Goal: Task Accomplishment & Management: Manage account settings

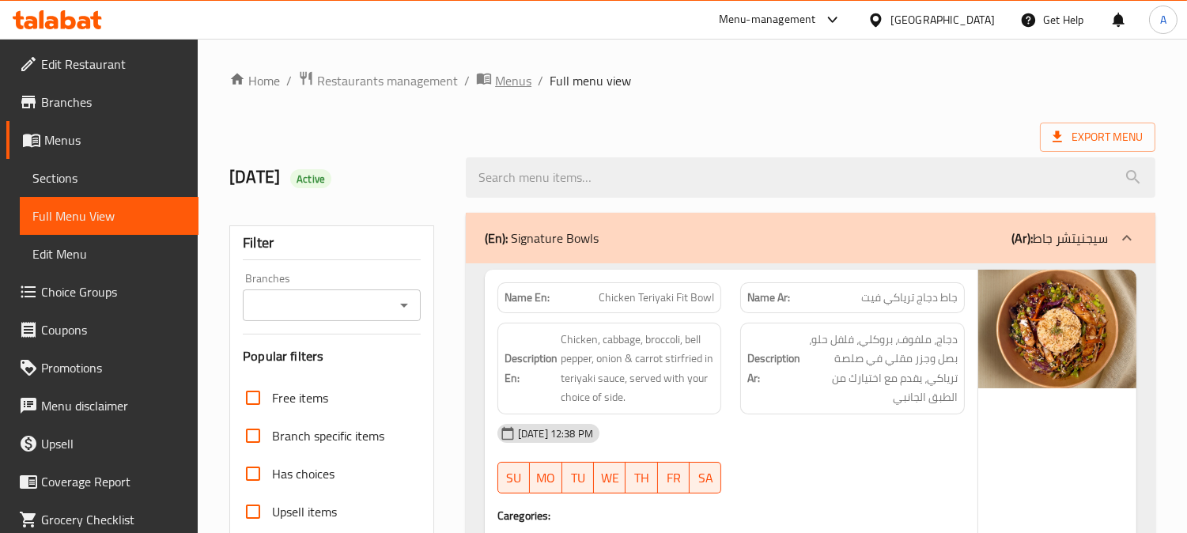
click at [512, 84] on span "Menus" at bounding box center [513, 80] width 36 height 19
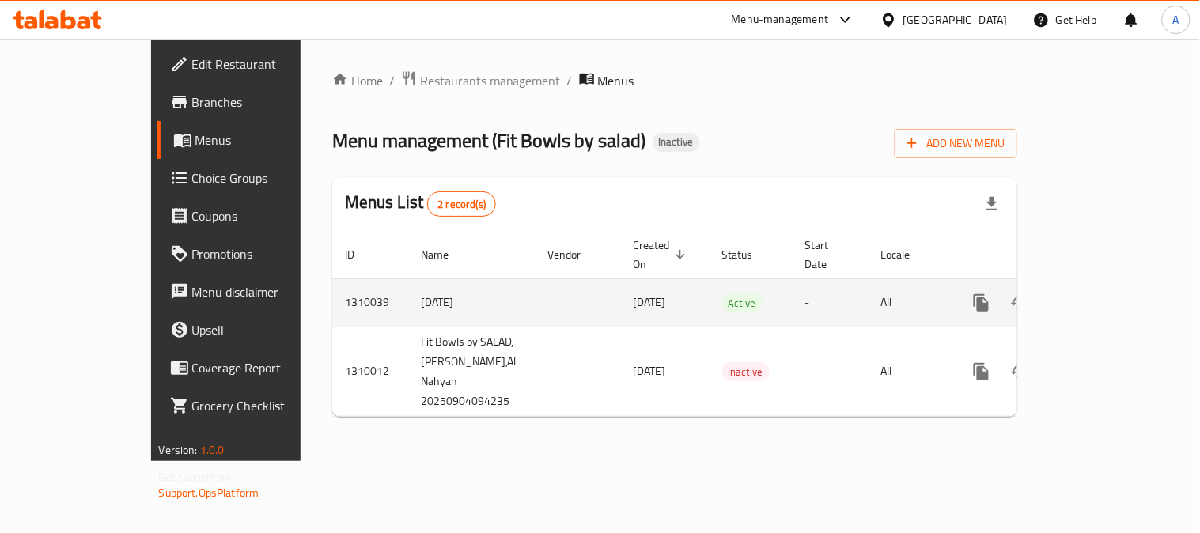
click at [1114, 286] on link "enhanced table" at bounding box center [1095, 303] width 38 height 38
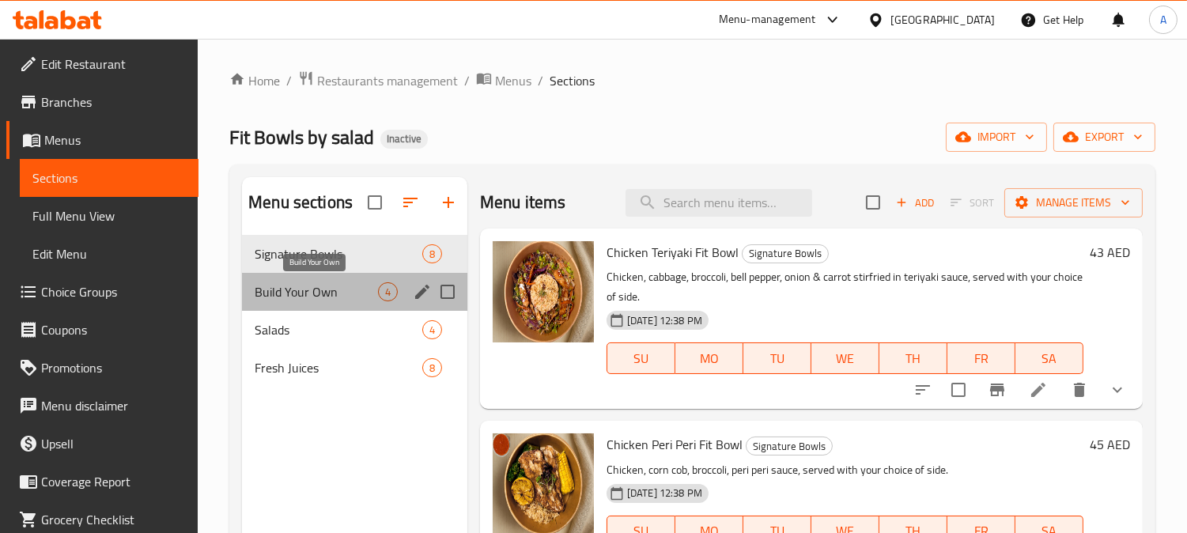
click at [325, 283] on span "Build Your Own" at bounding box center [316, 291] width 123 height 19
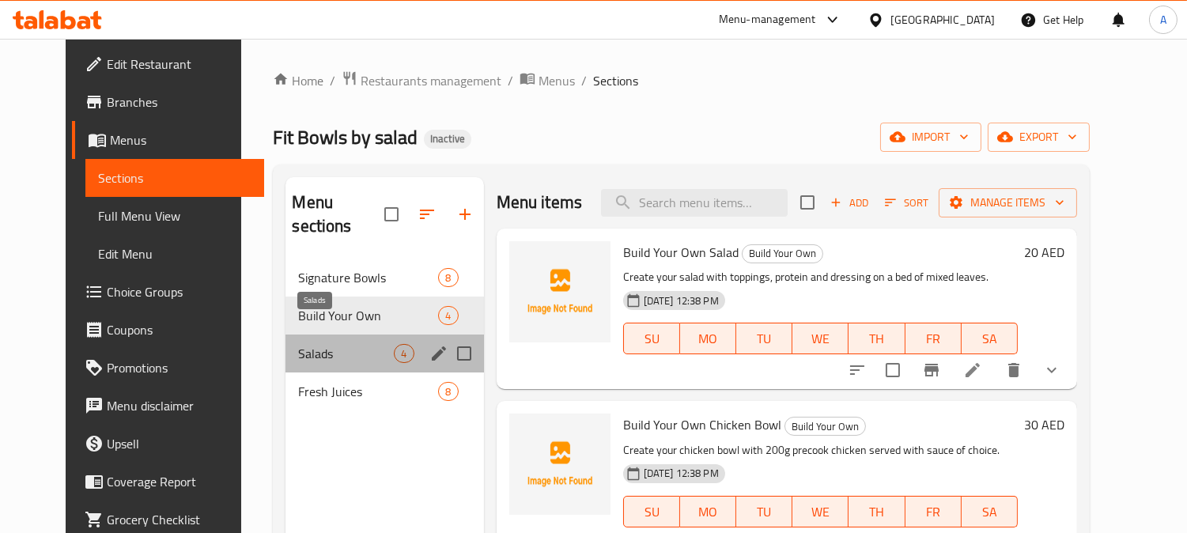
click at [298, 344] on span "Salads" at bounding box center [346, 353] width 96 height 19
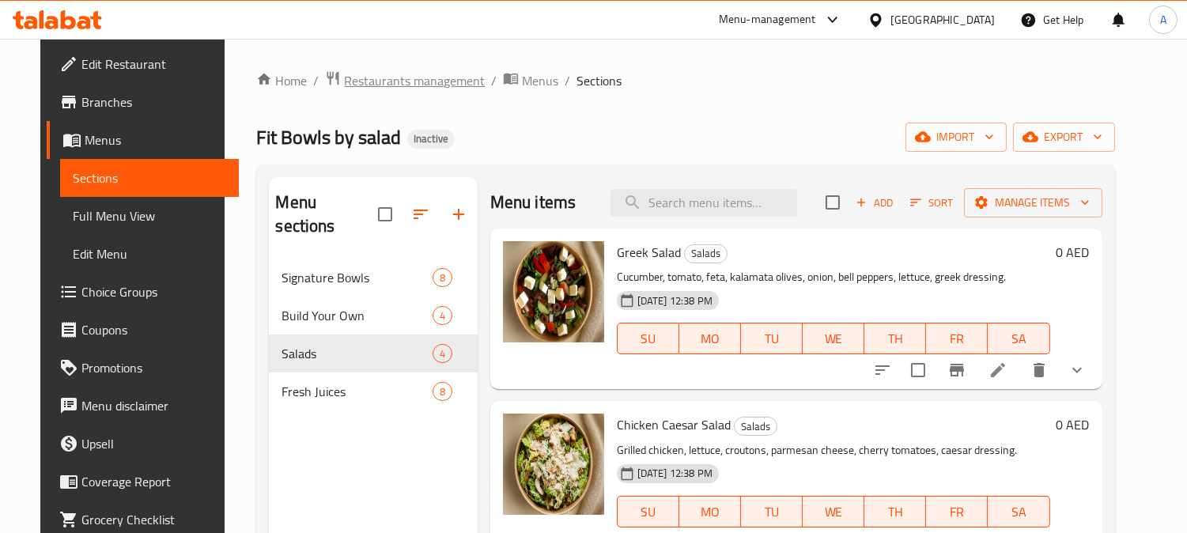
click at [429, 82] on span "Restaurants management" at bounding box center [414, 80] width 141 height 19
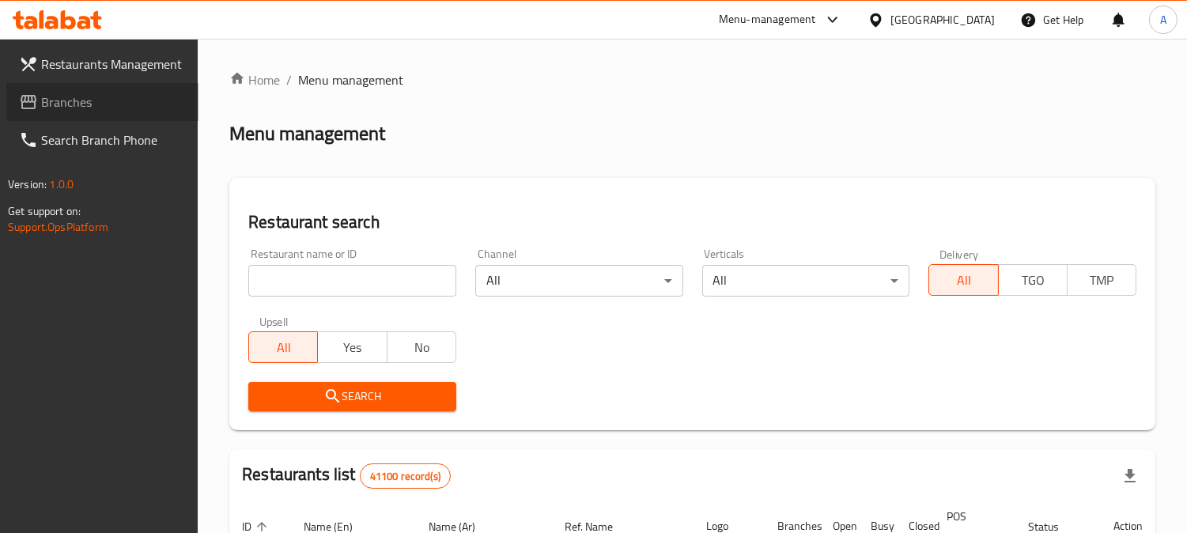
click at [54, 115] on link "Branches" at bounding box center [102, 102] width 192 height 38
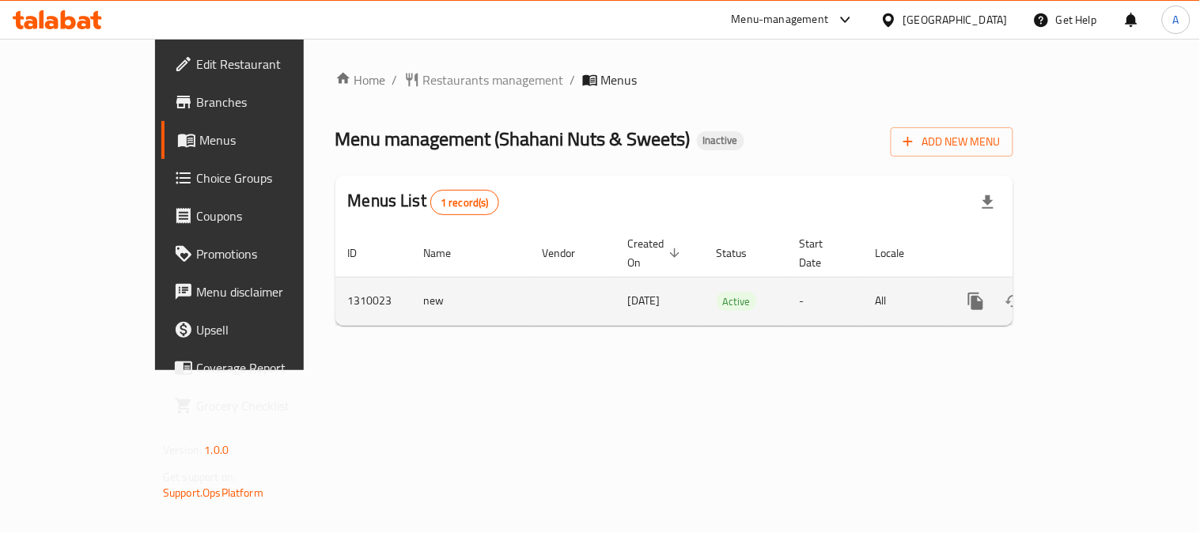
click at [1097, 294] on icon "enhanced table" at bounding box center [1090, 301] width 14 height 14
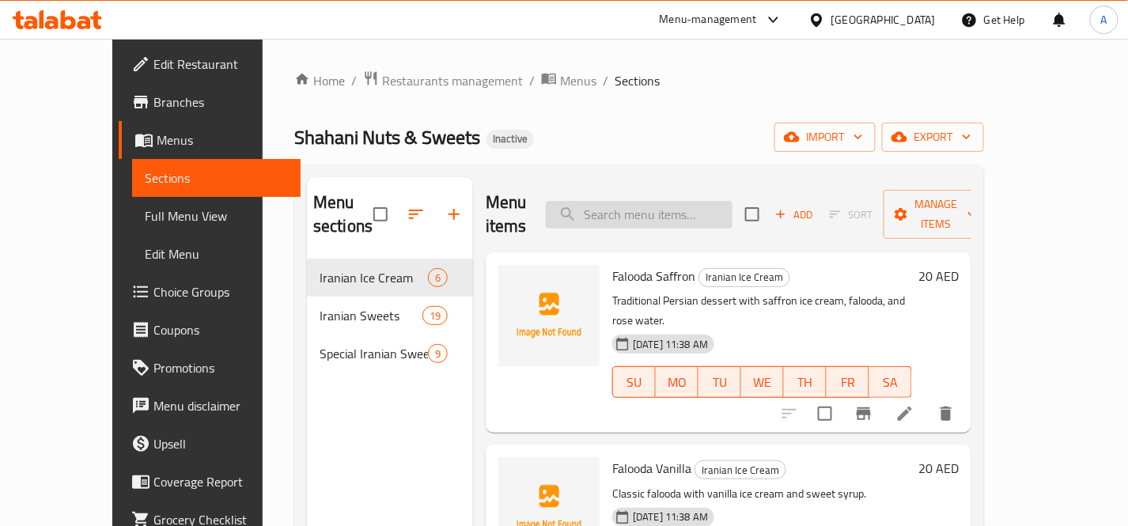
click at [690, 201] on input "search" at bounding box center [639, 215] width 187 height 28
paste input "Mixed Baklava Box 750 grams"
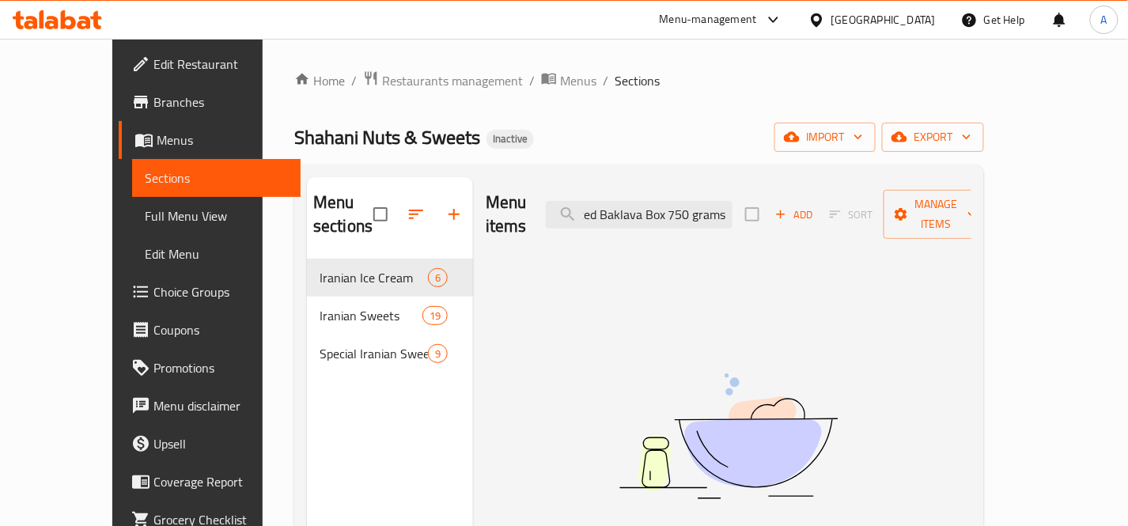
drag, startPoint x: 704, startPoint y: 201, endPoint x: 895, endPoint y: 217, distance: 192.1
click at [884, 218] on div "Menu items Mixed Baklava Box 750 grams Add Sort Manage items" at bounding box center [729, 214] width 486 height 75
type input "Mixed Baklava"
click at [721, 201] on input "Mixed Baklava" at bounding box center [639, 215] width 187 height 28
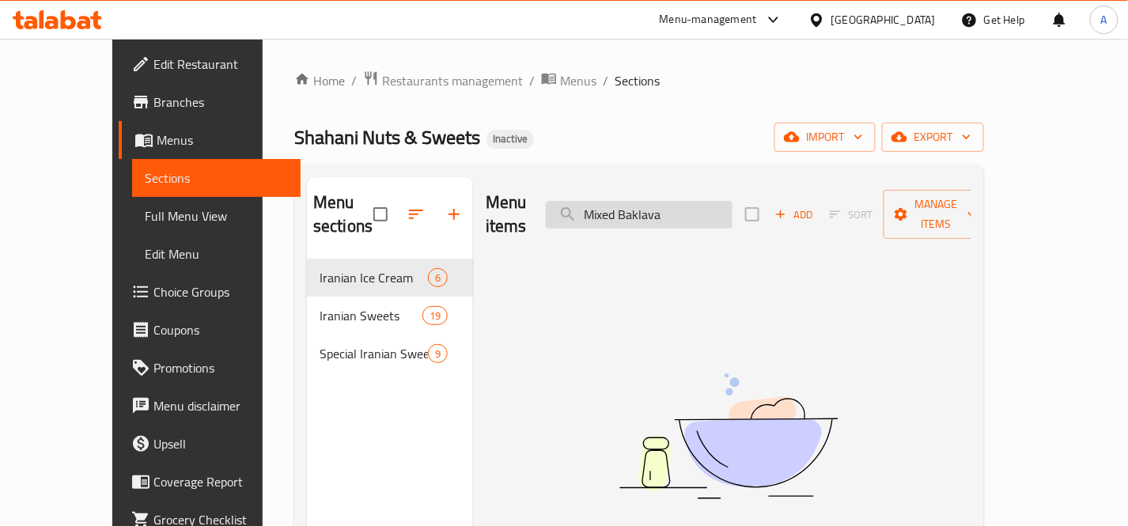
click at [721, 201] on input "Mixed Baklava" at bounding box center [639, 215] width 187 height 28
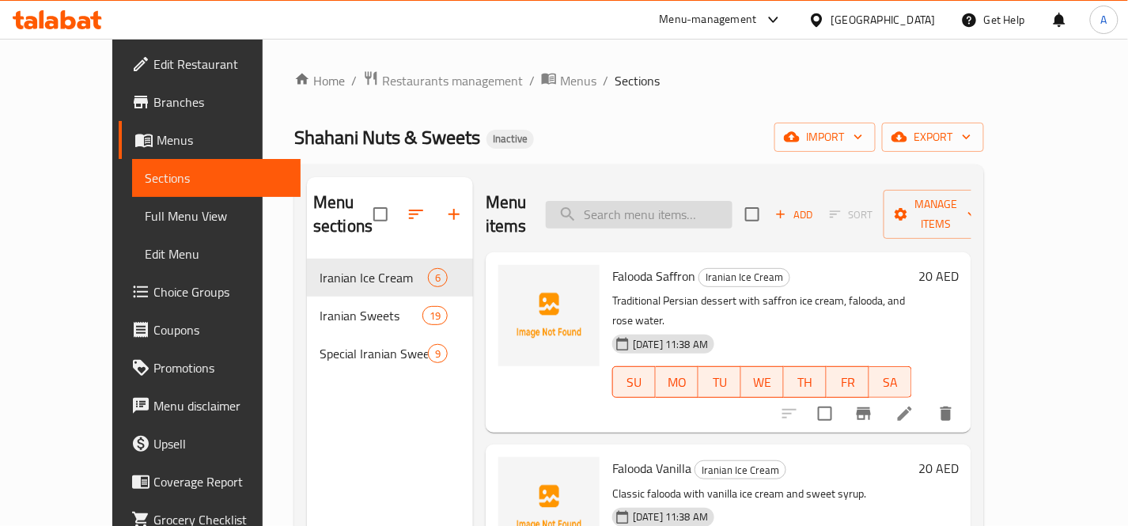
click at [718, 212] on input "search" at bounding box center [639, 215] width 187 height 28
paste input "Kermani Special Nougat cube 28% Pistachios 450 grams"
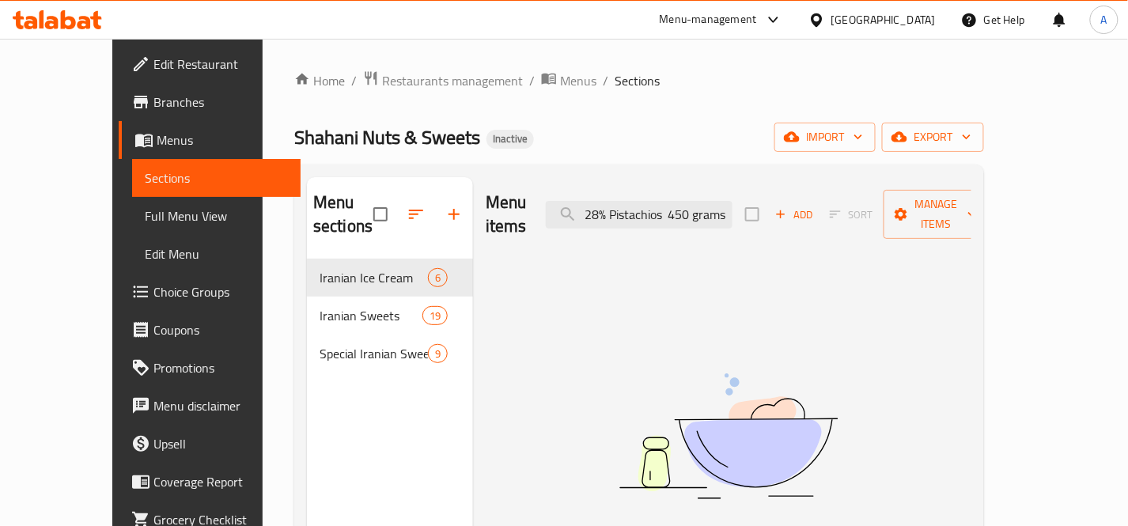
scroll to position [0, 161]
drag, startPoint x: 705, startPoint y: 202, endPoint x: 859, endPoint y: 215, distance: 153.9
click at [859, 215] on div "Menu items Kermani Special Nougat cube 28% Pistachios 450 grams Add Sort Manage…" at bounding box center [729, 214] width 486 height 75
type input "K"
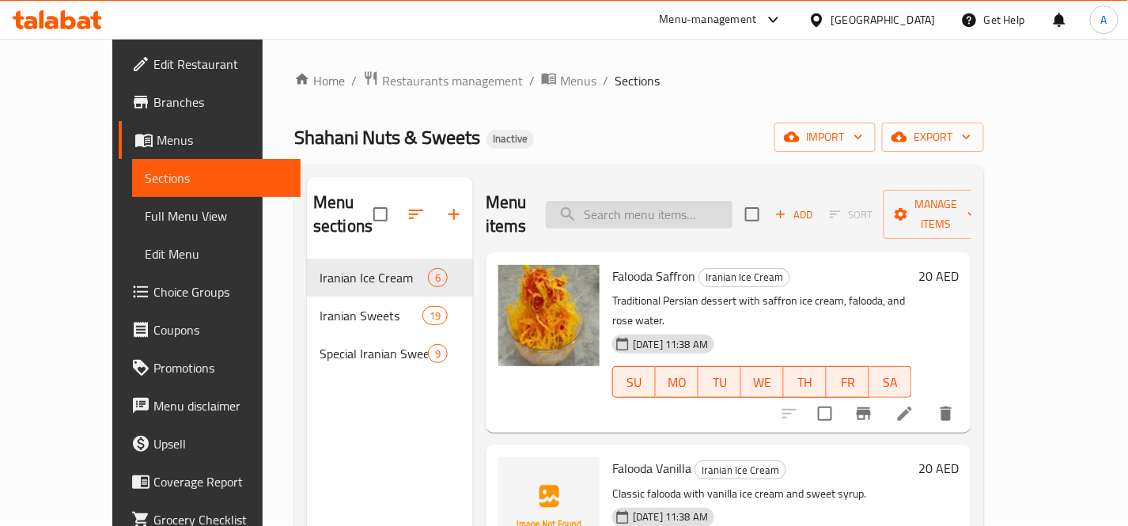
click at [683, 201] on input "search" at bounding box center [639, 215] width 187 height 28
paste input "cream puff Nescafe 1KG"
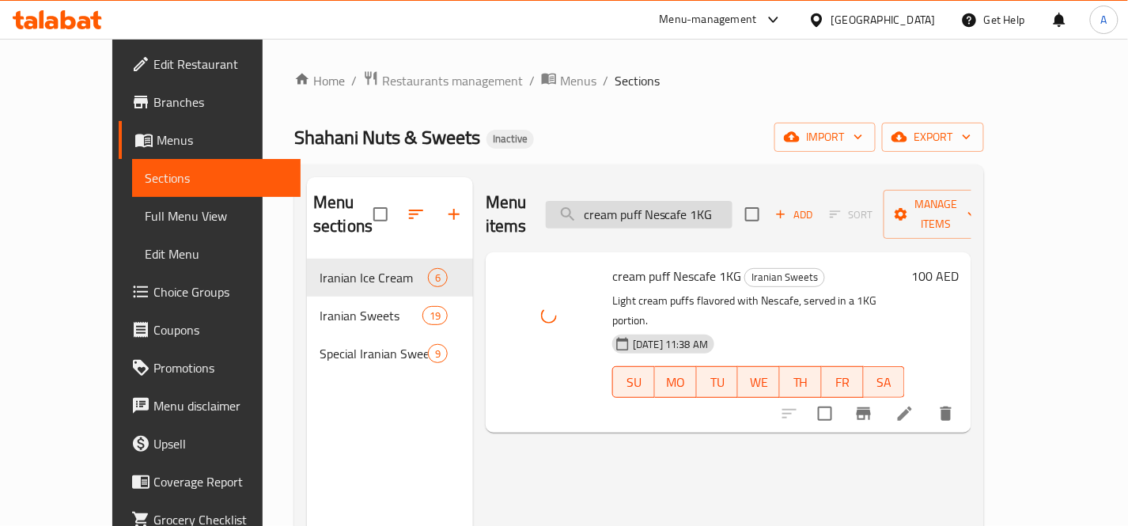
click at [732, 204] on input "cream puff Nescafe 1KG" at bounding box center [639, 215] width 187 height 28
paste input "Falooda Vanilla"
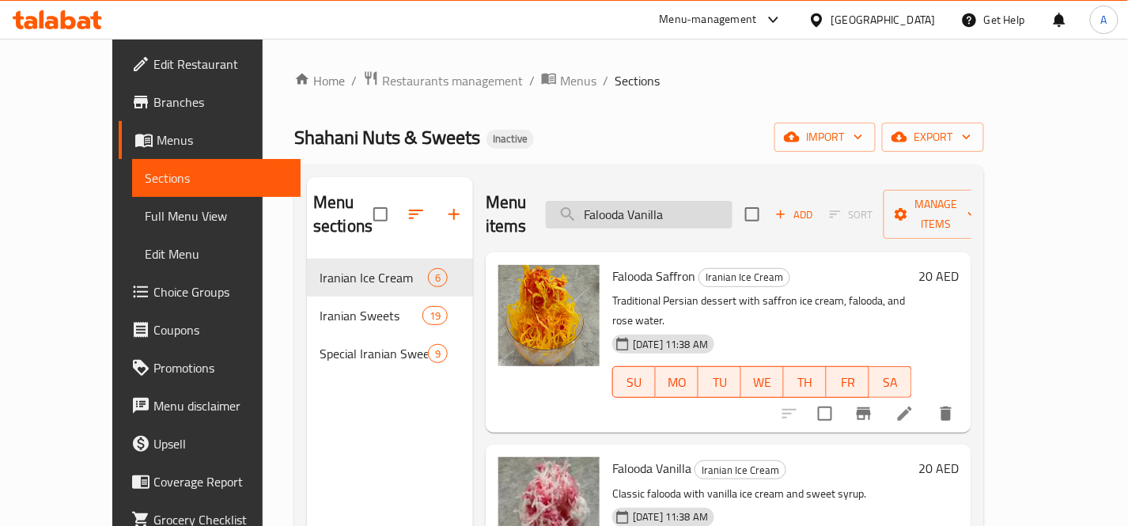
click at [661, 201] on input "Falooda Vanilla" at bounding box center [639, 215] width 187 height 28
click at [662, 201] on input "Falooda Vanilla" at bounding box center [639, 215] width 187 height 28
paste input "[PERSON_NAME] 1kg"
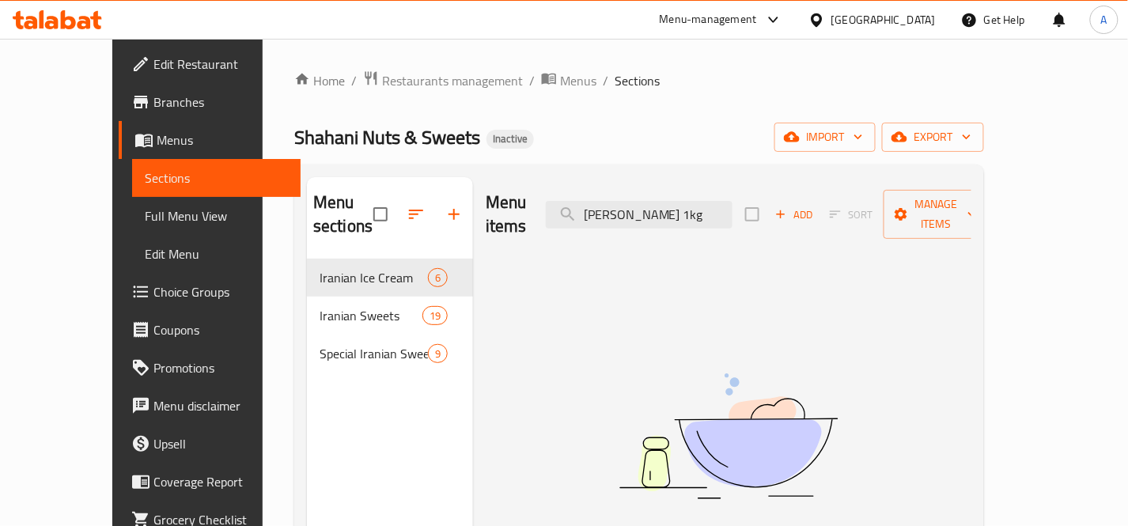
drag, startPoint x: 742, startPoint y: 206, endPoint x: 880, endPoint y: 222, distance: 139.4
click at [879, 221] on div "Menu items [PERSON_NAME] 1kg Add Sort Manage items" at bounding box center [729, 214] width 486 height 75
click at [732, 202] on input "[PERSON_NAME]" at bounding box center [639, 215] width 187 height 28
click at [694, 201] on input "Shahani" at bounding box center [639, 215] width 187 height 28
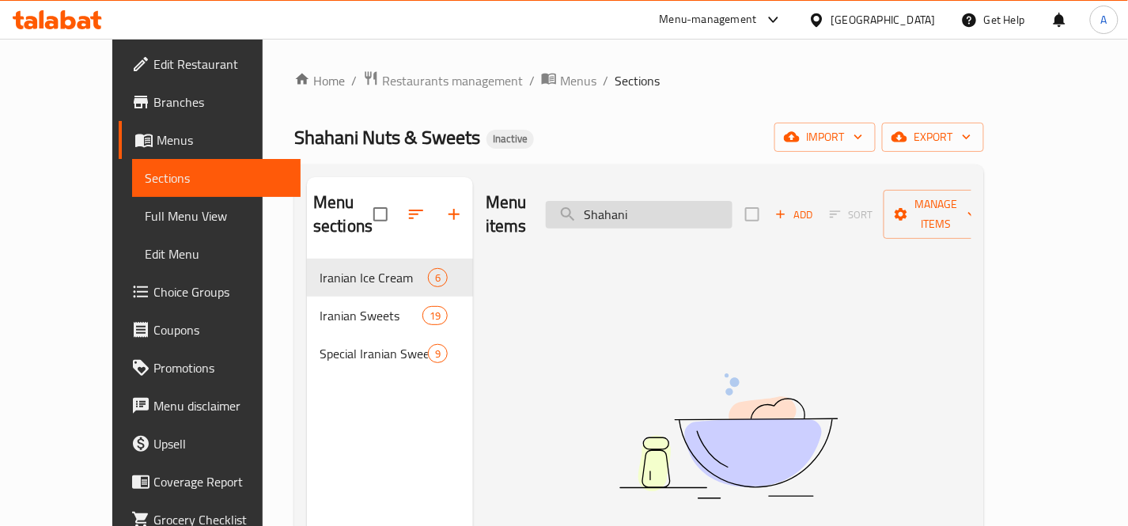
click at [694, 201] on input "Shahani" at bounding box center [639, 215] width 187 height 28
paste input "HajAbdollah Cotton Candy 350 grams"
type input "HajAbdollah Cotton Candy 350 grams"
click at [694, 201] on input "HajAbdollah Cotton Candy 350 grams" at bounding box center [639, 215] width 187 height 28
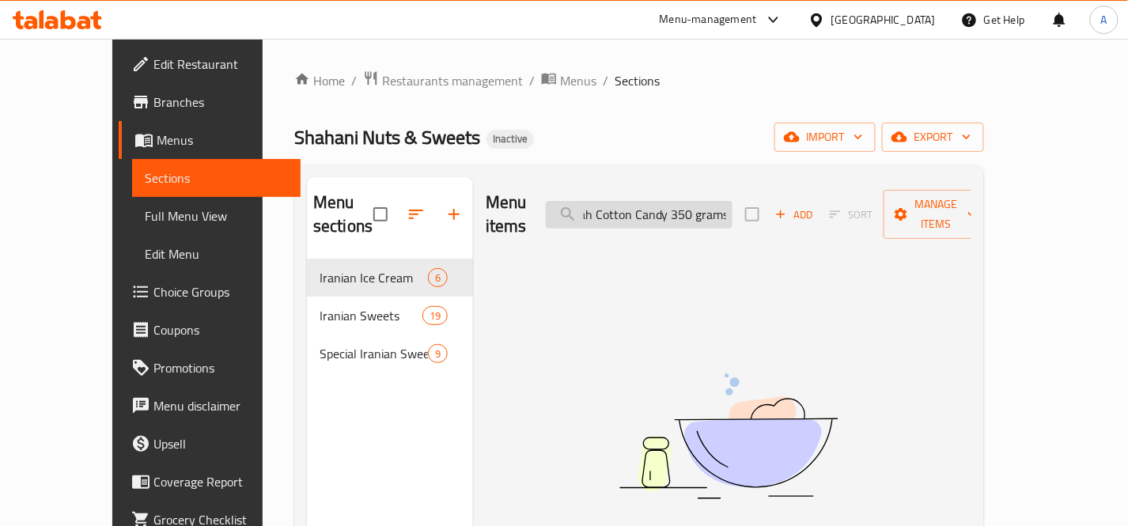
click at [679, 212] on input "HajAbdollah Cotton Candy 350 grams" at bounding box center [639, 215] width 187 height 28
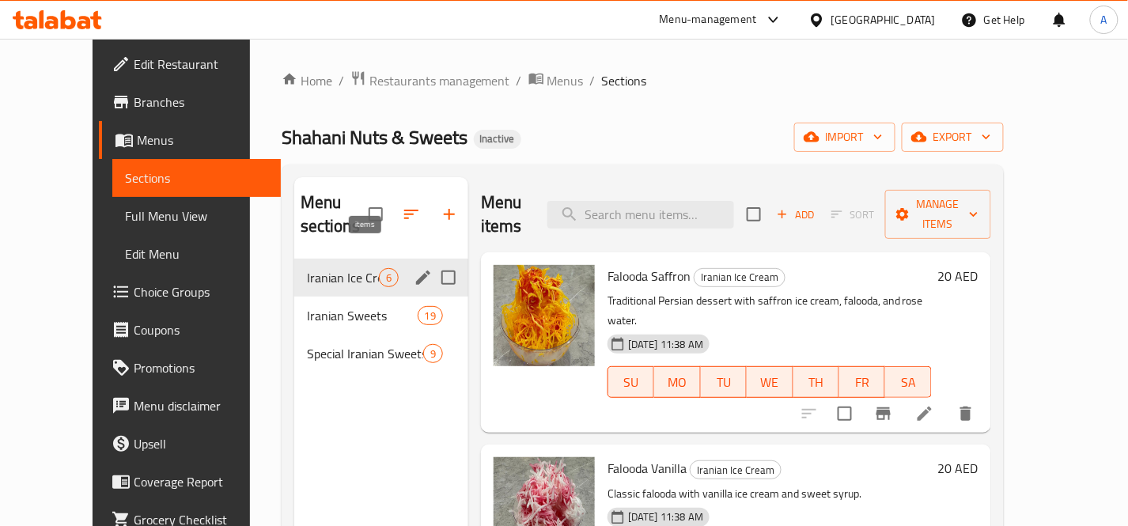
click at [380, 270] on span "6" at bounding box center [389, 277] width 18 height 15
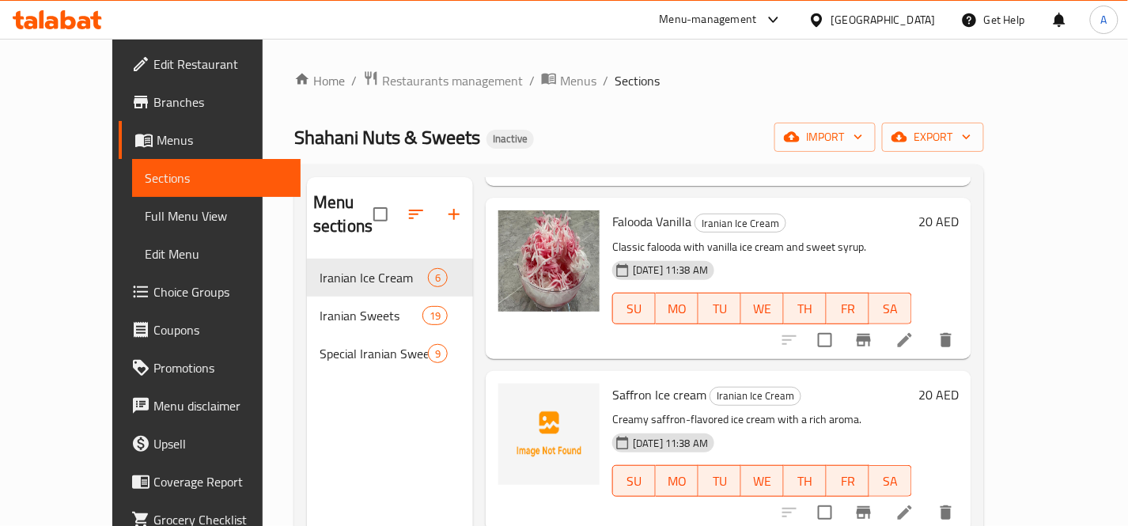
scroll to position [351, 0]
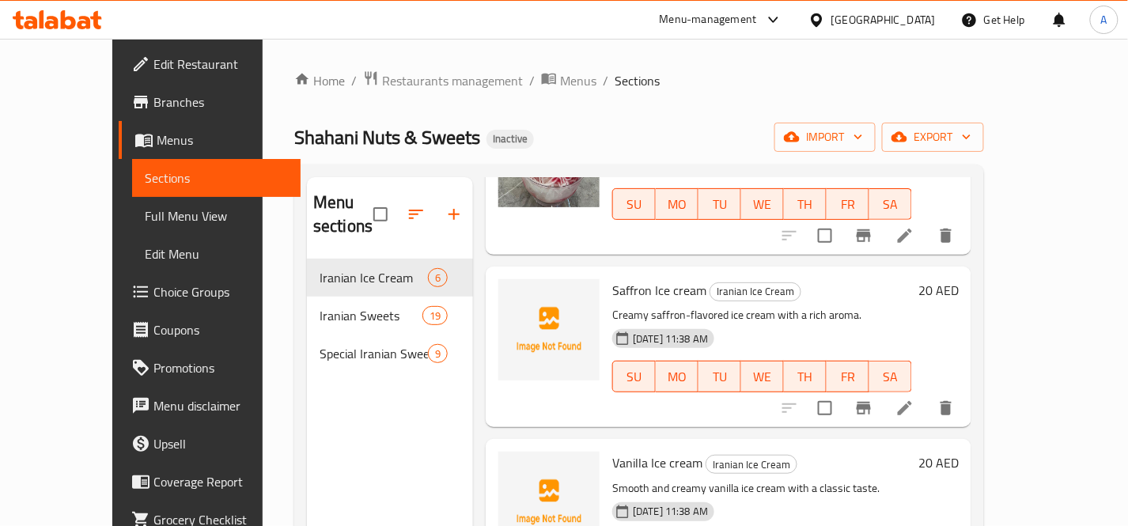
click at [641, 278] on span "Saffron Ice cream" at bounding box center [659, 290] width 94 height 24
copy h6 "Saffron Ice cream"
click at [620, 451] on span "Vanilla Ice cream" at bounding box center [657, 463] width 90 height 24
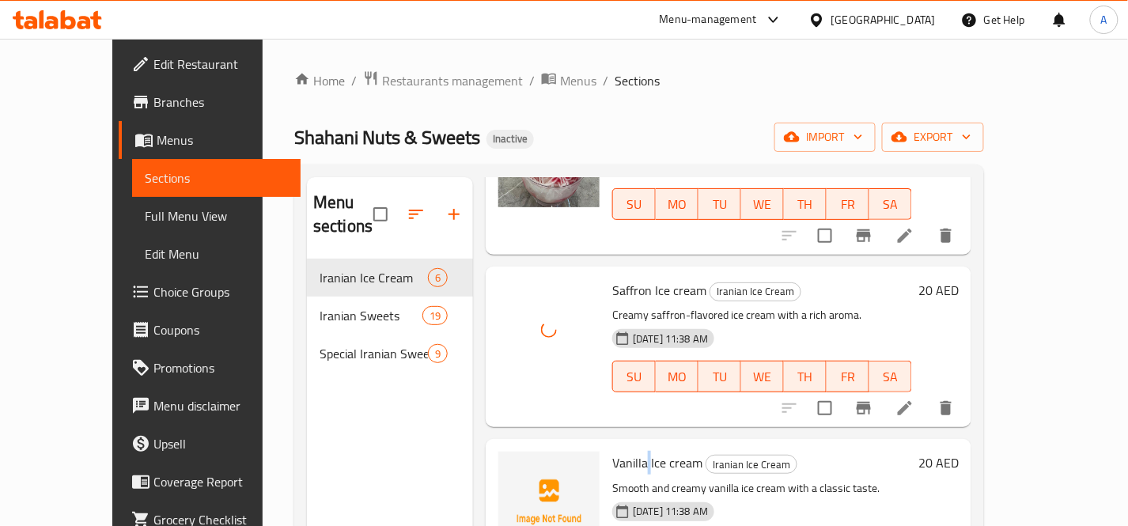
click at [620, 451] on span "Vanilla Ice cream" at bounding box center [657, 463] width 90 height 24
click at [621, 451] on span "Vanilla Ice cream" at bounding box center [657, 463] width 90 height 24
copy h6 "Vanilla Ice cream"
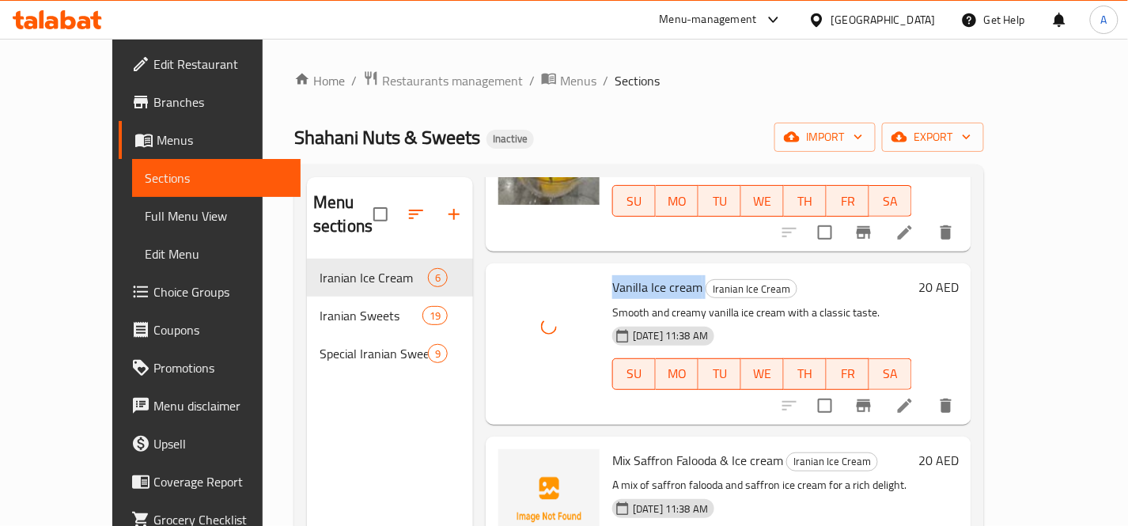
scroll to position [549, 0]
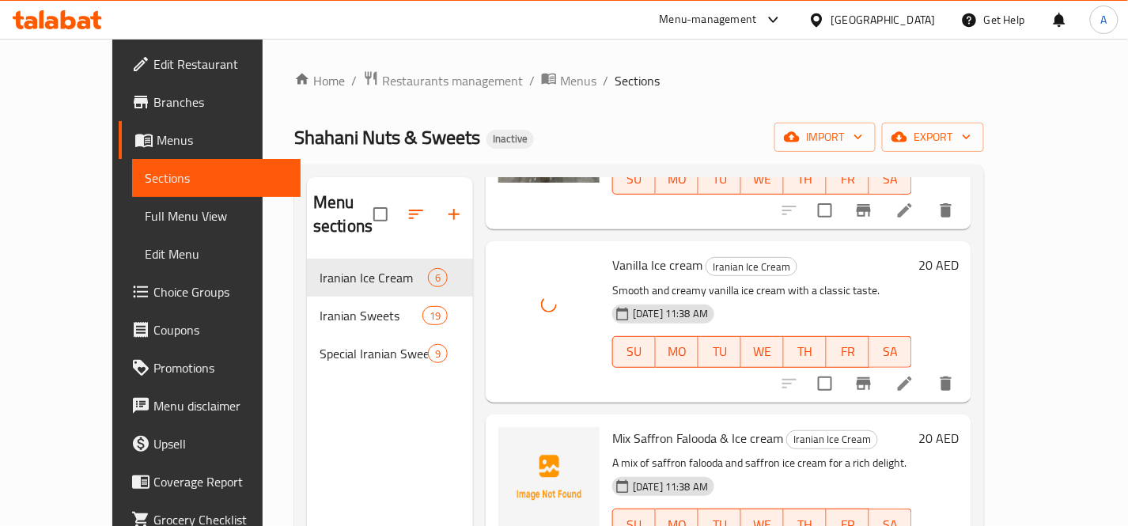
click at [667, 426] on span "Mix Saffron Falooda & Ice cream" at bounding box center [697, 438] width 171 height 24
copy h6 "Mix Saffron Falooda & Ice cream"
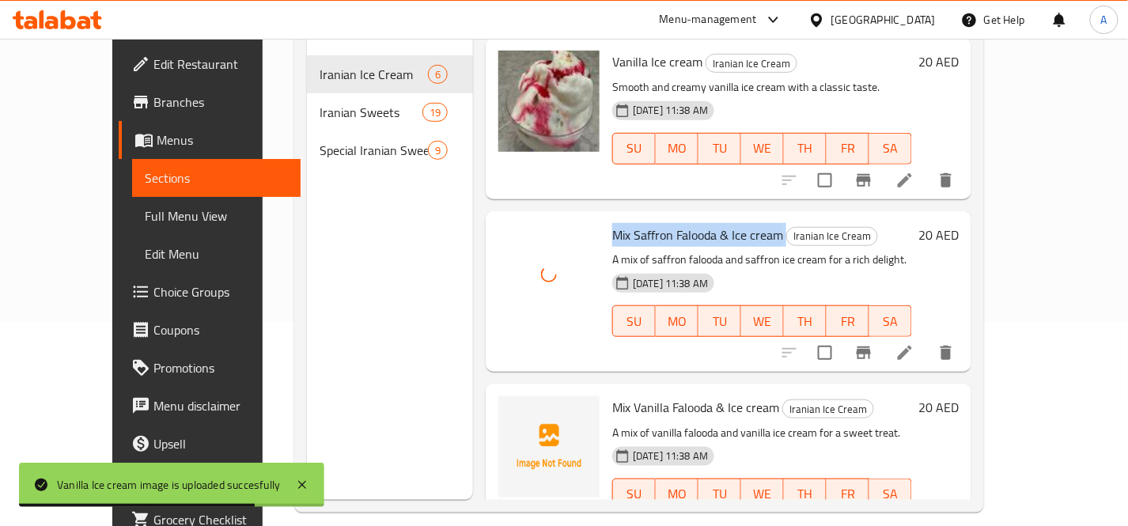
scroll to position [221, 0]
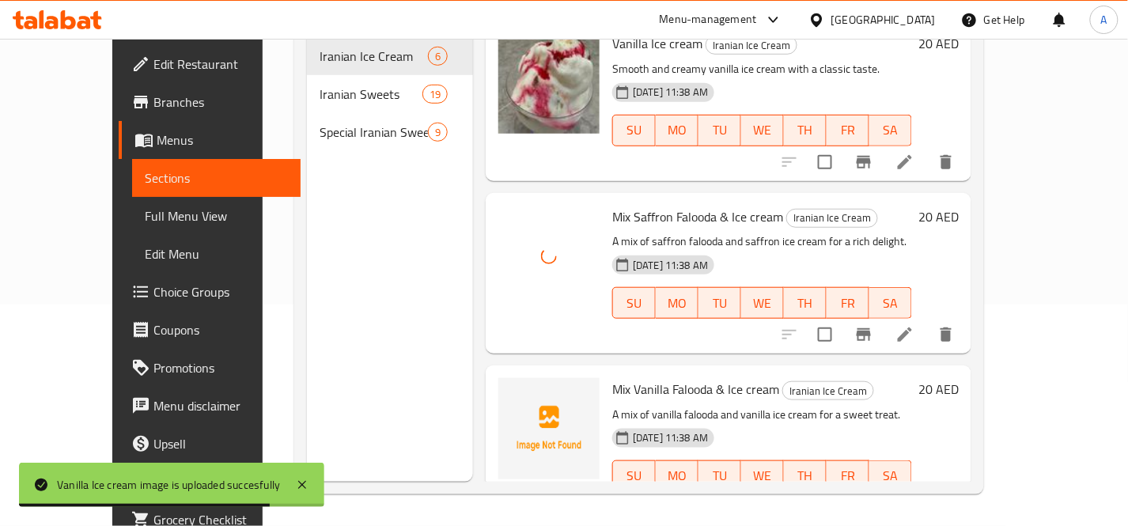
click at [702, 377] on span "Mix Vanilla Falooda & Ice cream" at bounding box center [695, 389] width 167 height 24
copy h6 "Mix Vanilla Falooda & Ice cream"
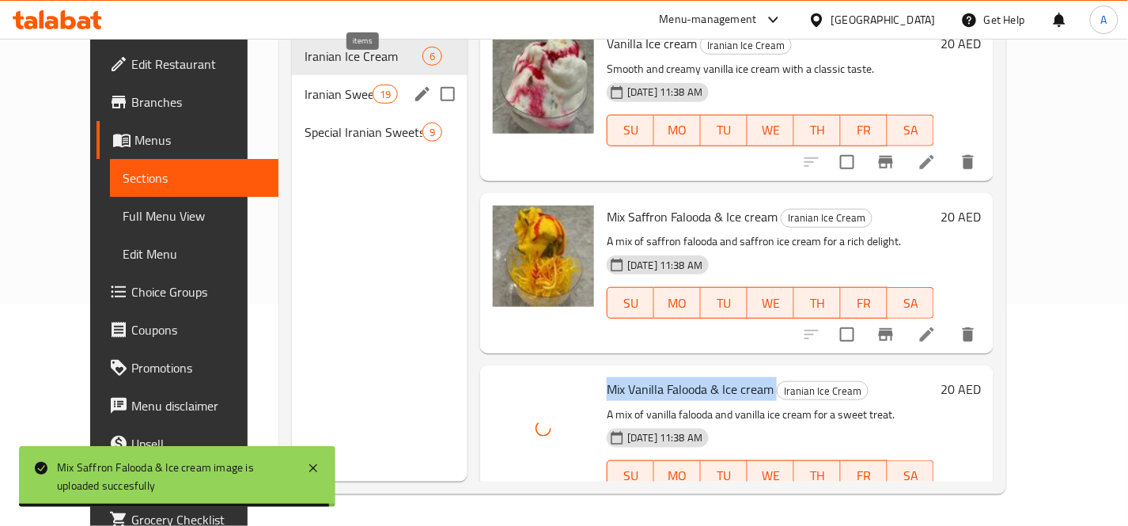
click at [373, 87] on span "19" at bounding box center [385, 94] width 24 height 15
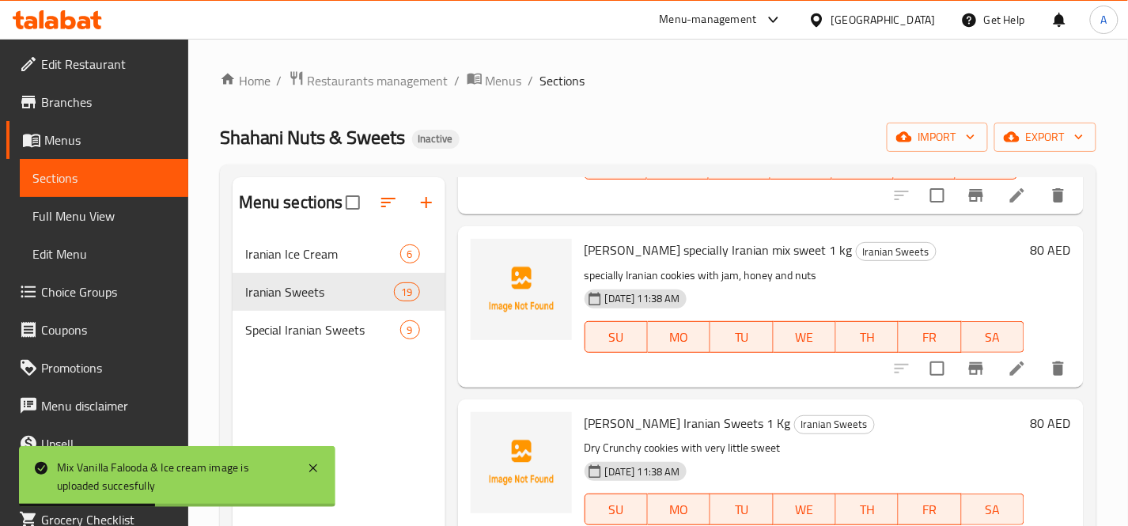
scroll to position [176, 0]
click at [733, 244] on span "[PERSON_NAME] specially Iranian mix sweet 1 kg" at bounding box center [718, 249] width 268 height 24
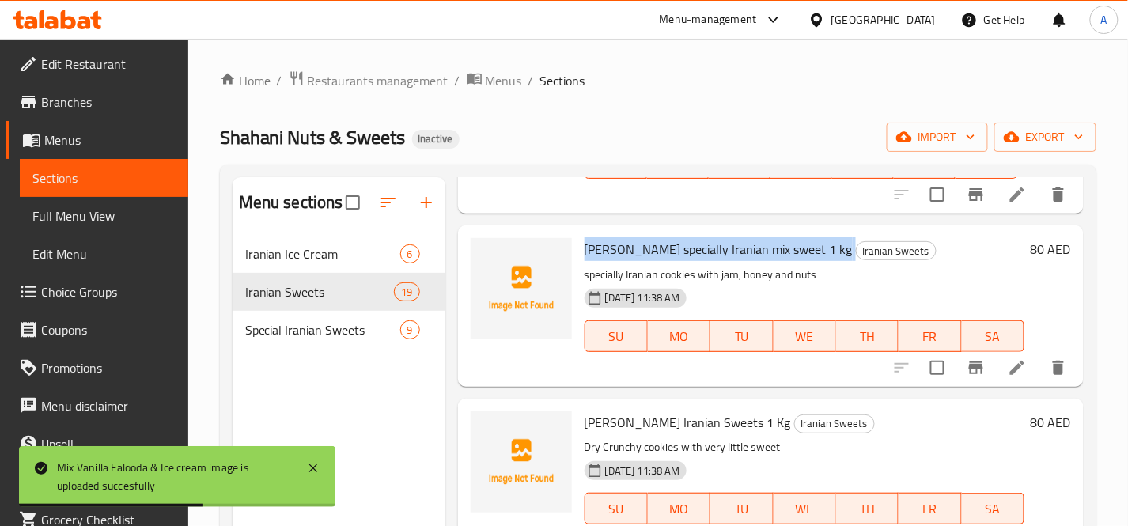
click at [733, 244] on span "[PERSON_NAME] specially Iranian mix sweet 1 kg" at bounding box center [718, 249] width 268 height 24
copy h6 "[PERSON_NAME] specially Iranian mix sweet 1 kg"
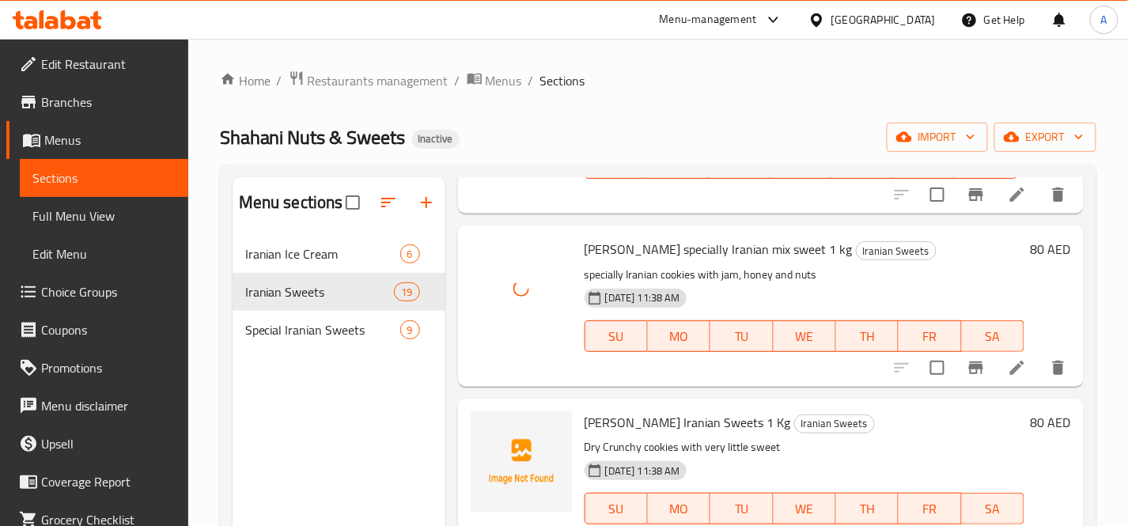
click at [688, 432] on span "[PERSON_NAME] Iranian Sweets 1 Kg" at bounding box center [687, 422] width 206 height 24
click at [689, 432] on span "[PERSON_NAME] Iranian Sweets 1 Kg" at bounding box center [687, 422] width 206 height 24
copy h6 "[PERSON_NAME] Iranian Sweets 1 Kg"
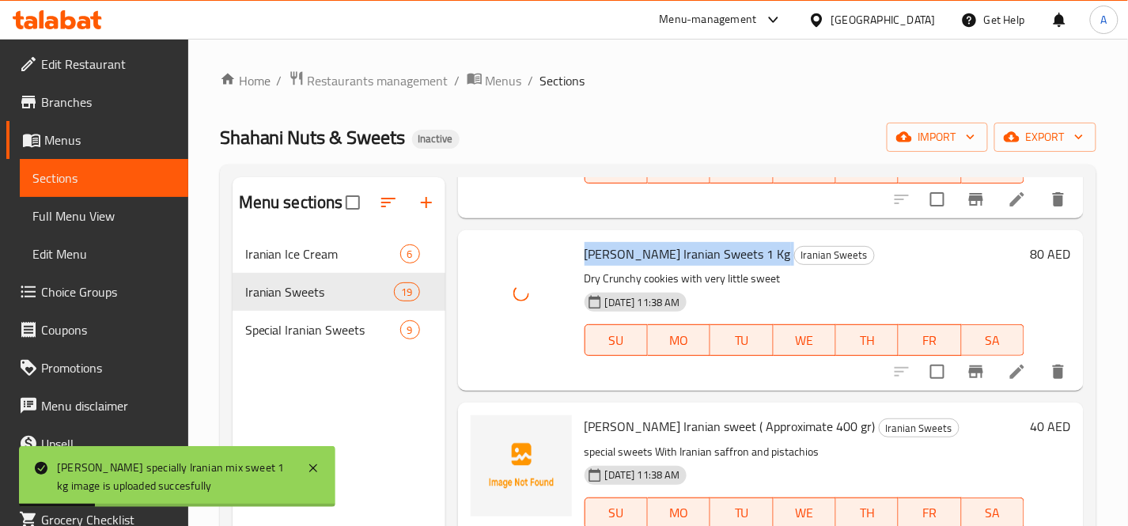
scroll to position [351, 0]
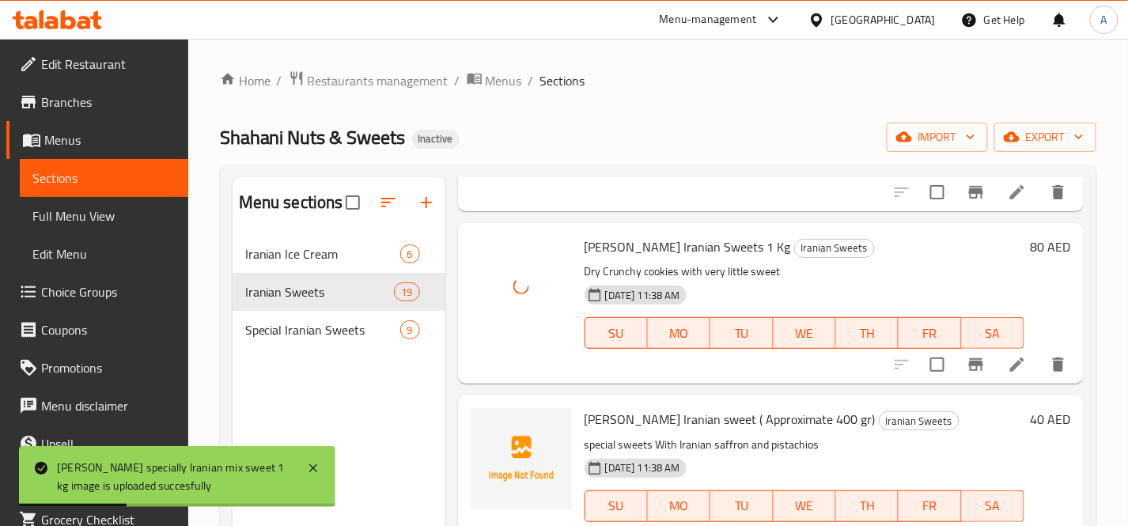
click at [678, 415] on span "[PERSON_NAME] Iranian sweet ( Approximate 400 gr)" at bounding box center [729, 419] width 291 height 24
click at [679, 415] on span "[PERSON_NAME] Iranian sweet ( Approximate 400 gr)" at bounding box center [729, 419] width 291 height 24
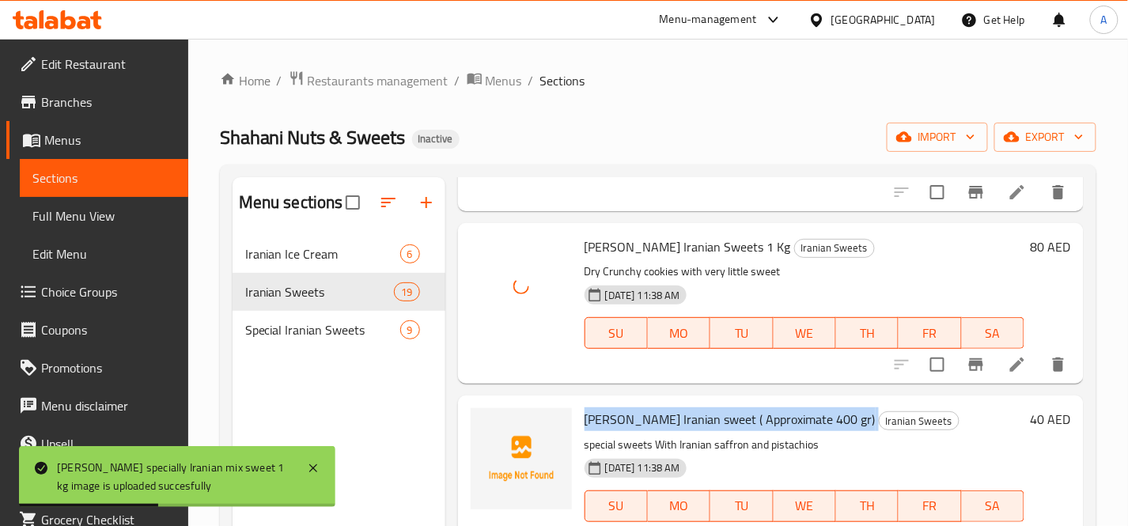
click at [679, 415] on span "[PERSON_NAME] Iranian sweet ( Approximate 400 gr)" at bounding box center [729, 419] width 291 height 24
copy h6 "[PERSON_NAME] Iranian sweet ( Approximate 400 gr)"
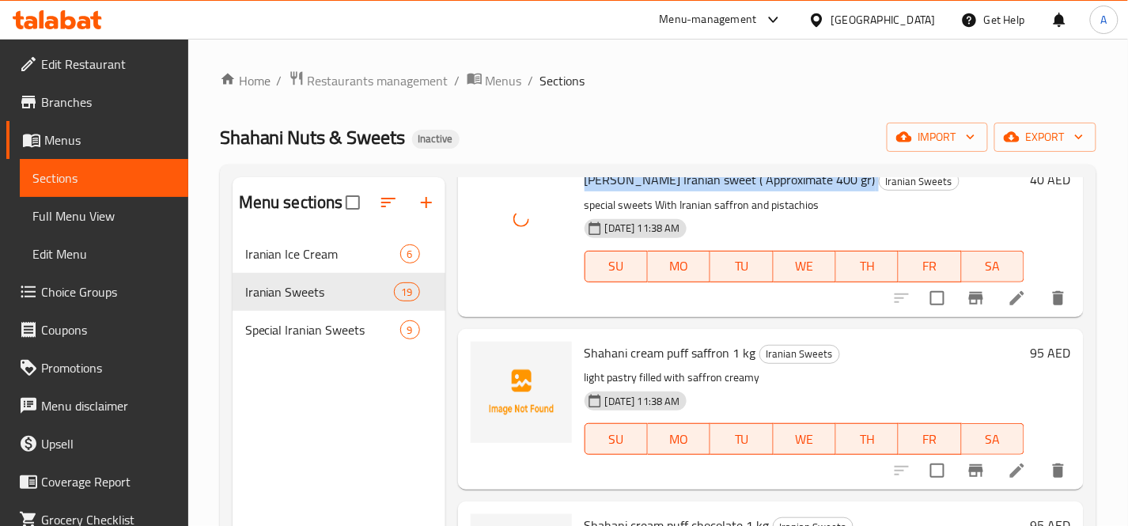
scroll to position [614, 0]
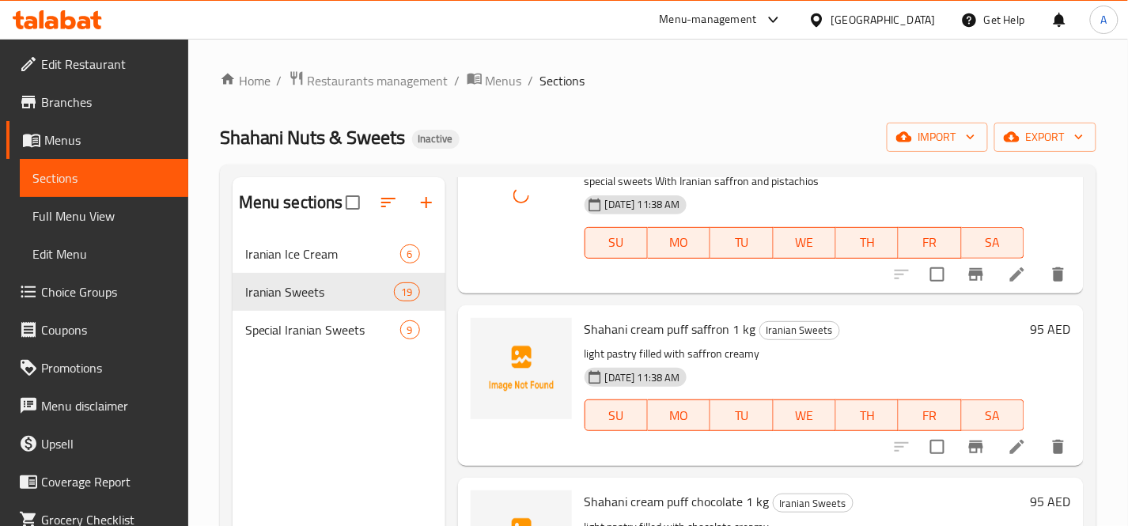
click at [714, 335] on span "Shahani cream puff saffron 1 kg" at bounding box center [670, 329] width 172 height 24
copy h6 "Shahani cream puff saffron 1 kg"
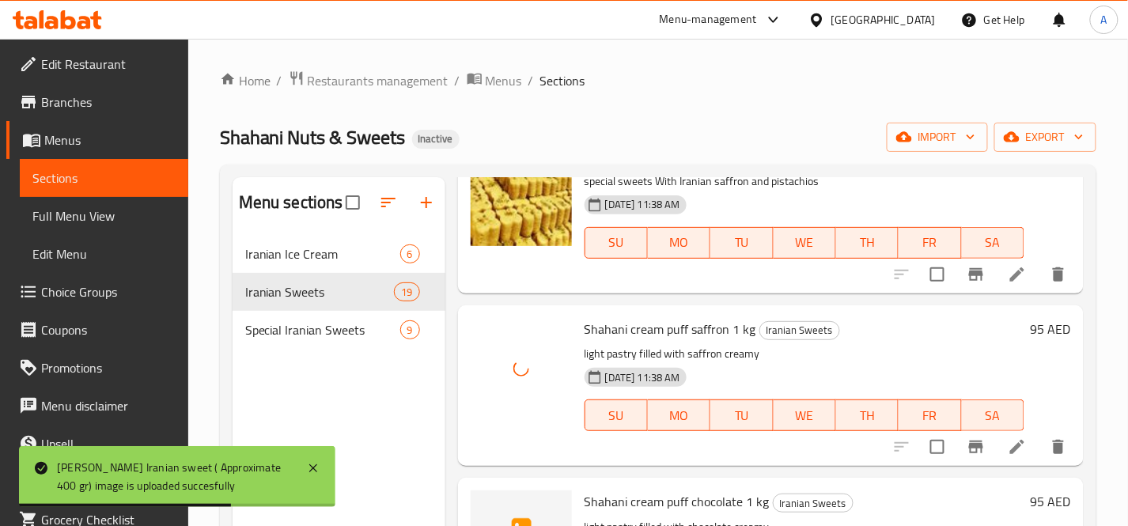
click at [698, 495] on span "Shahani cream puff chocolate 1 kg" at bounding box center [676, 502] width 185 height 24
click at [699, 495] on span "Shahani cream puff chocolate 1 kg" at bounding box center [676, 502] width 185 height 24
click at [713, 501] on span "Shahani cream puff chocolate 1 kg" at bounding box center [676, 502] width 185 height 24
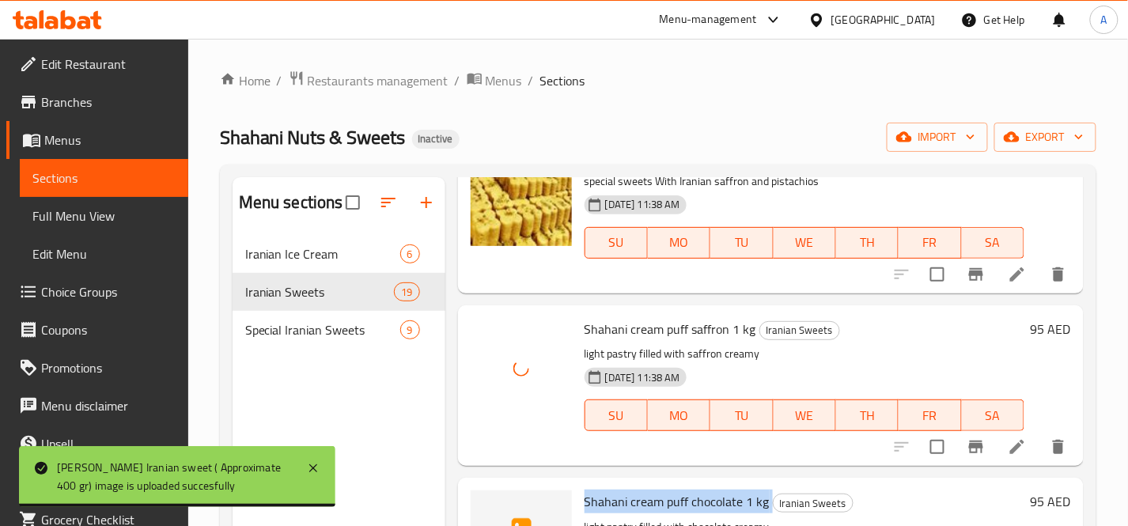
click at [713, 502] on span "Shahani cream puff chocolate 1 kg" at bounding box center [676, 502] width 185 height 24
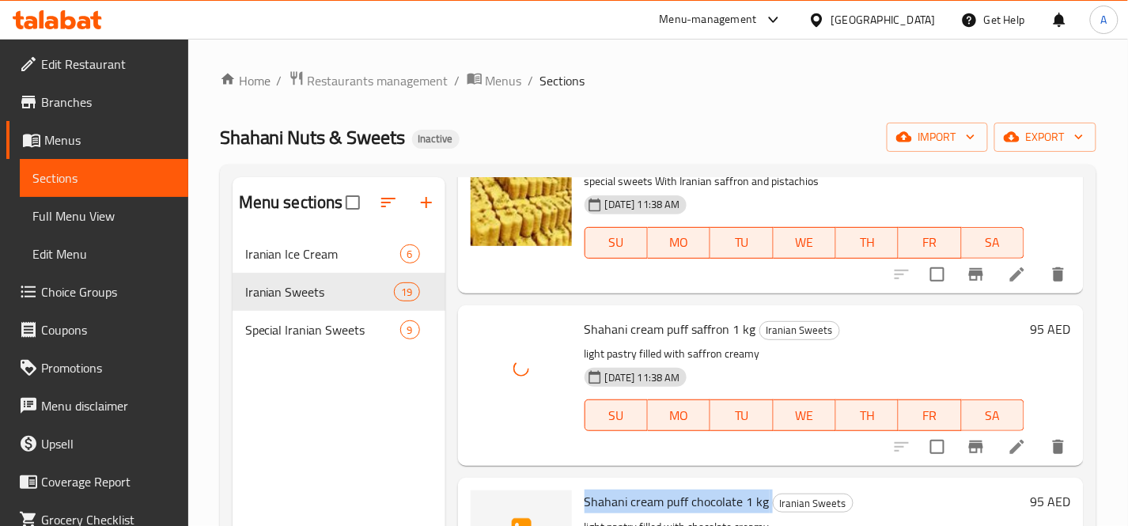
click at [713, 502] on span "Shahani cream puff chocolate 1 kg" at bounding box center [676, 502] width 185 height 24
copy h6 "Shahani cream puff chocolate 1 kg"
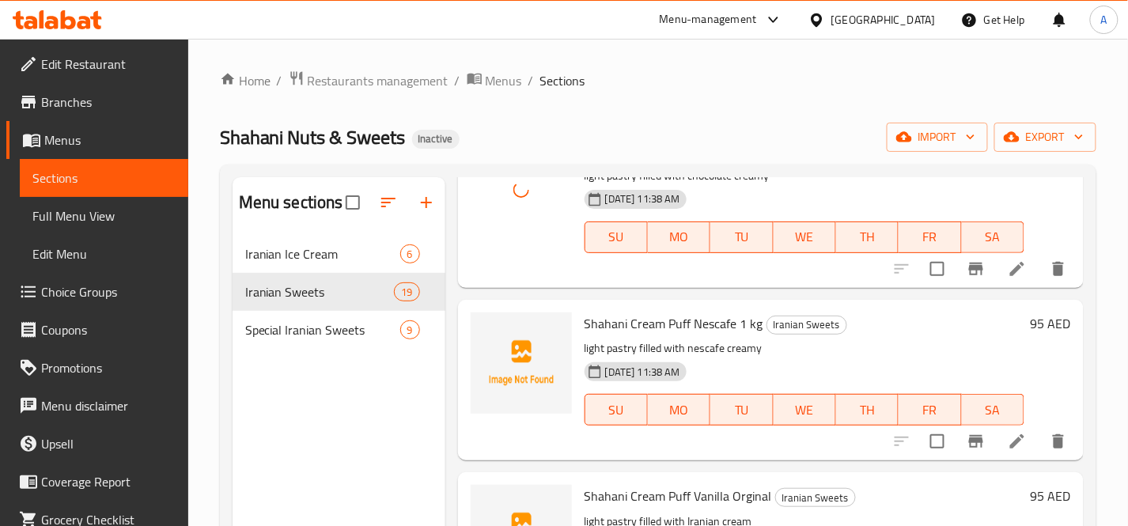
scroll to position [966, 0]
click at [701, 324] on span "Shahani Cream Puff Nescafe 1 kg" at bounding box center [673, 323] width 179 height 24
copy h6 "Shahani Cream Puff Nescafe 1 kg"
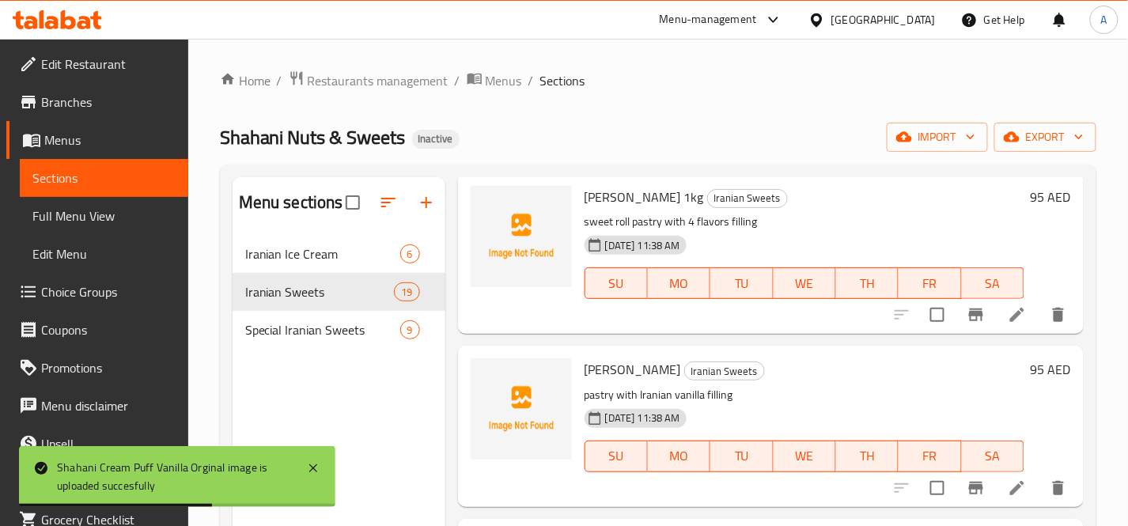
scroll to position [1405, 0]
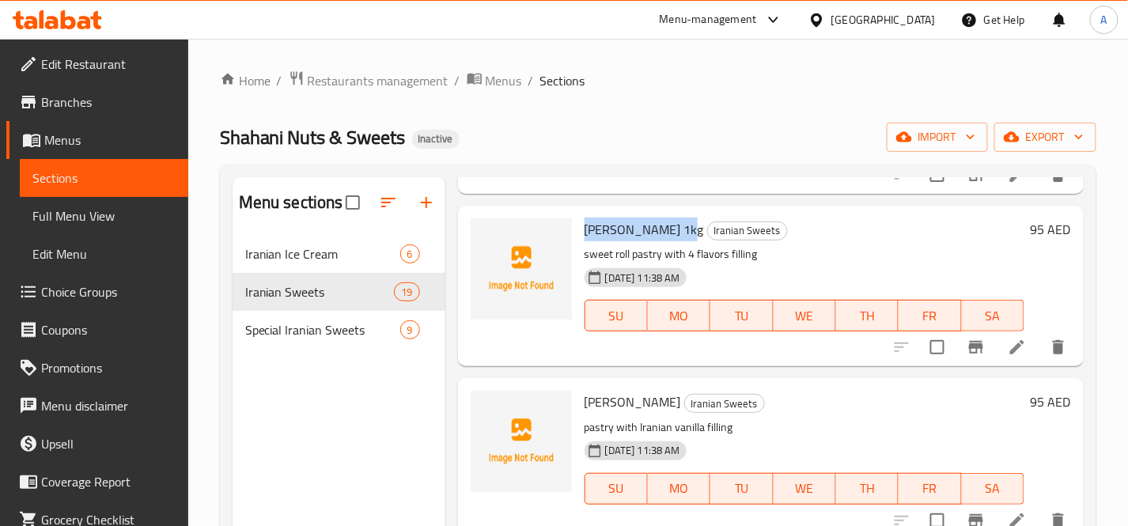
drag, startPoint x: 671, startPoint y: 226, endPoint x: 582, endPoint y: 230, distance: 88.7
click at [582, 230] on div "[PERSON_NAME] 1kg Iranian Sweets sweet roll pastry with 4 flavors filling [DATE…" at bounding box center [804, 286] width 452 height 148
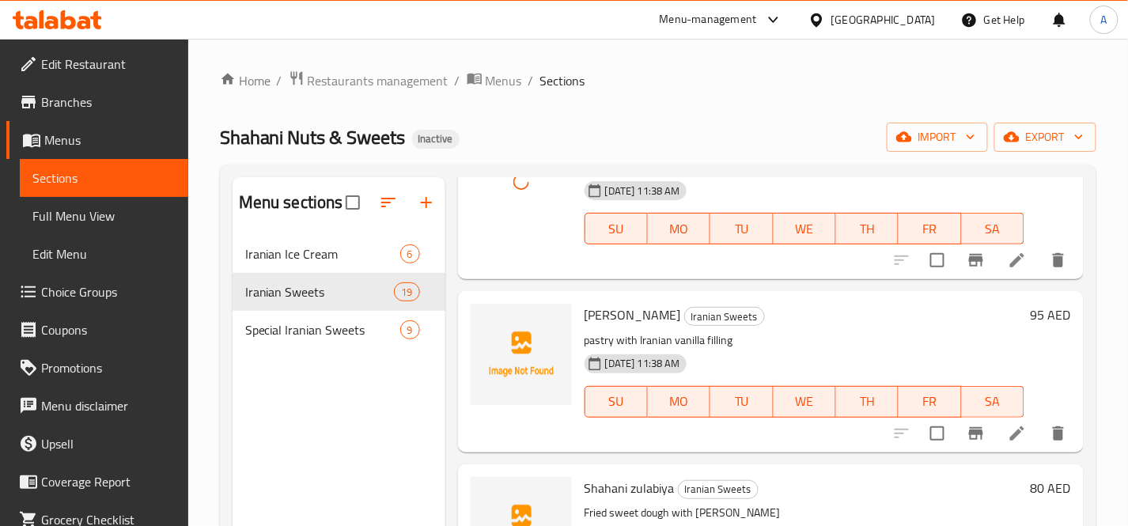
scroll to position [1493, 0]
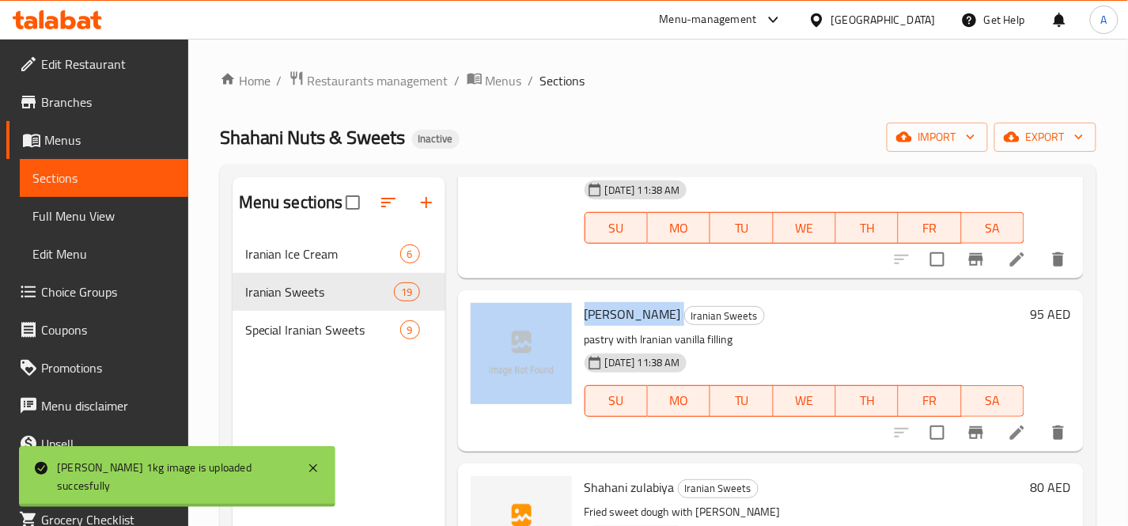
drag, startPoint x: 659, startPoint y: 310, endPoint x: 576, endPoint y: 308, distance: 83.1
click at [576, 308] on div "Shahani latifa Iranian Sweets pastry with Iranian vanilla filling [DATE] 11:38 …" at bounding box center [770, 371] width 613 height 148
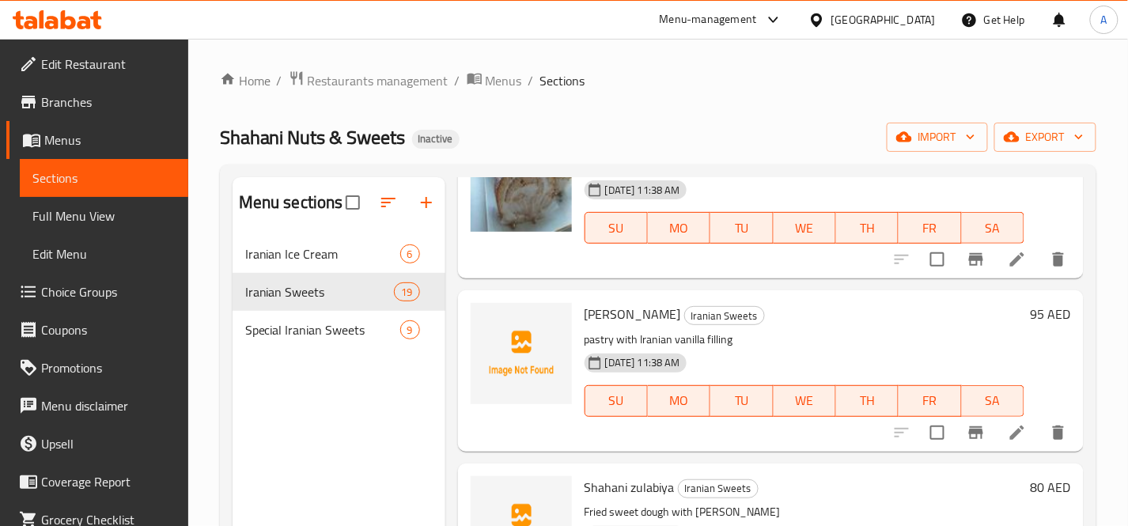
drag, startPoint x: 664, startPoint y: 294, endPoint x: 645, endPoint y: 298, distance: 19.4
click at [664, 294] on div "Shahani latifa Iranian Sweets pastry with Iranian vanilla filling [DATE] 11:38 …" at bounding box center [771, 370] width 626 height 161
drag, startPoint x: 583, startPoint y: 312, endPoint x: 660, endPoint y: 320, distance: 77.1
click at [660, 320] on div "Shahani latifa Iranian Sweets pastry with Iranian vanilla filling [DATE] 11:38 …" at bounding box center [804, 371] width 452 height 148
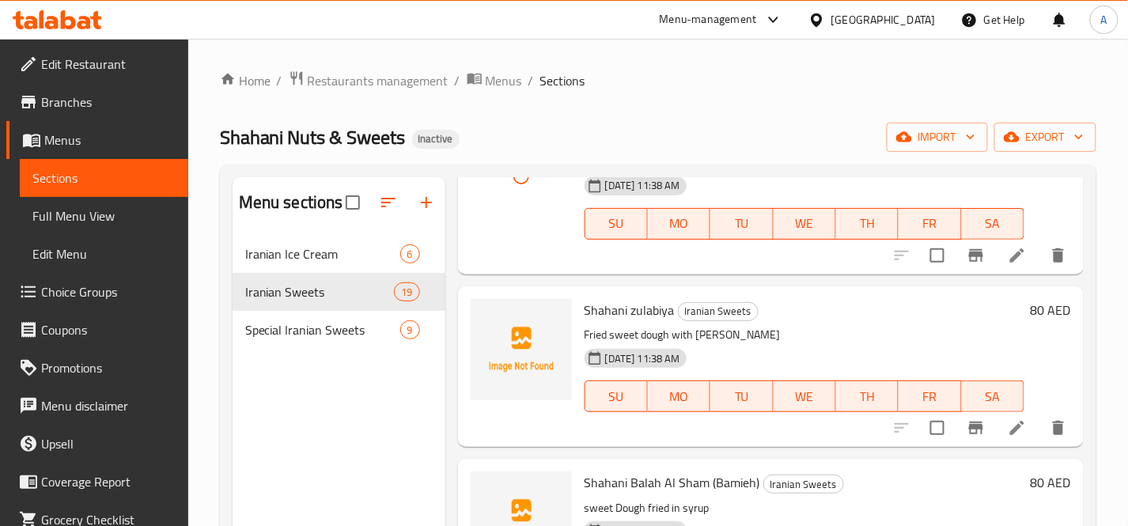
scroll to position [1669, 0]
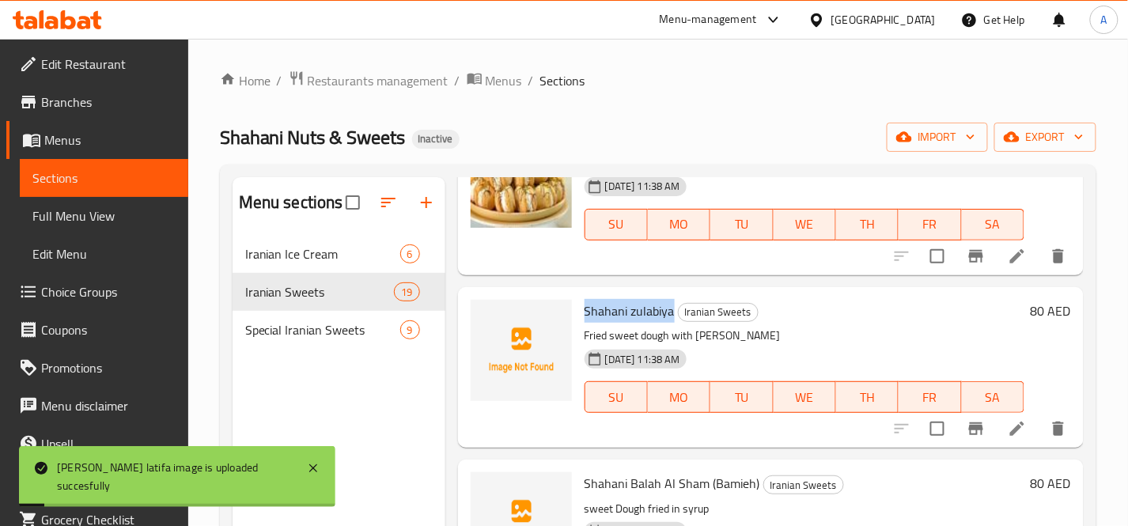
drag, startPoint x: 673, startPoint y: 310, endPoint x: 580, endPoint y: 316, distance: 93.5
click at [580, 316] on div "Shahani zulabiya Iranian Sweets Fried sweet dough with saffron [DATE] 11:38 AM …" at bounding box center [804, 367] width 452 height 148
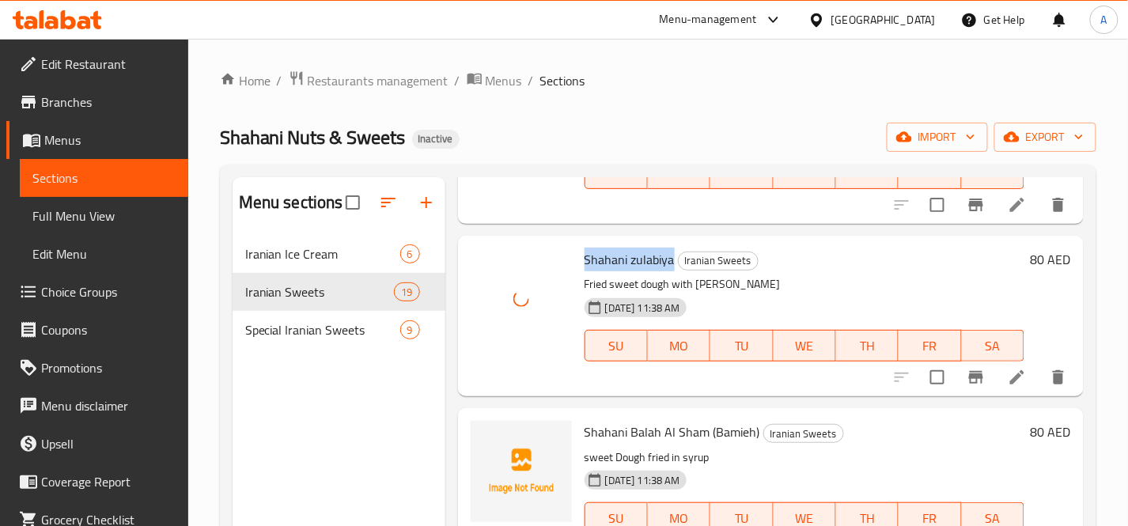
scroll to position [1757, 0]
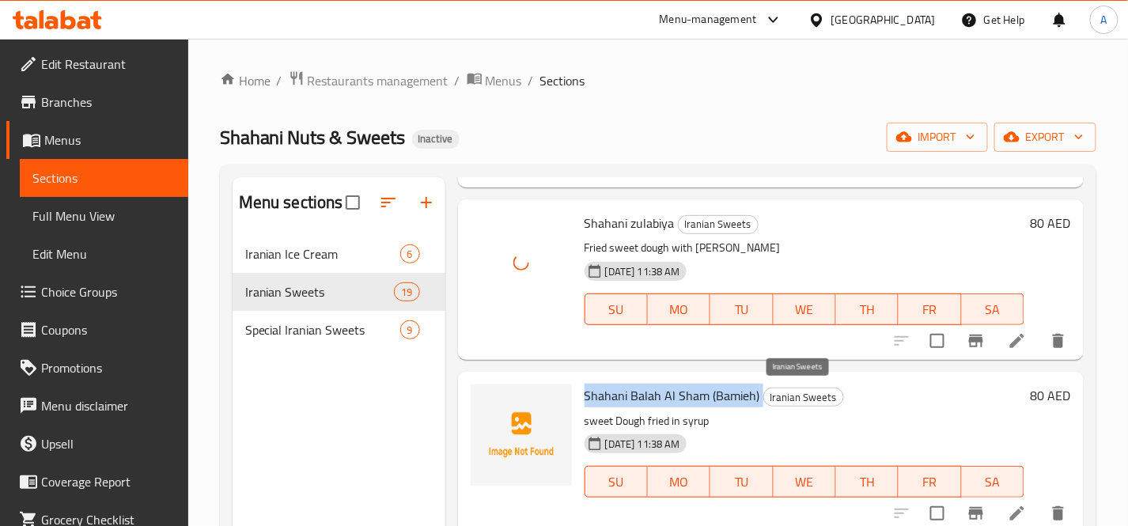
drag, startPoint x: 618, startPoint y: 397, endPoint x: 760, endPoint y: 397, distance: 141.6
click at [760, 397] on h6 "Shahani Balah Al Sham (Bamieh) Iranian Sweets" at bounding box center [804, 395] width 440 height 22
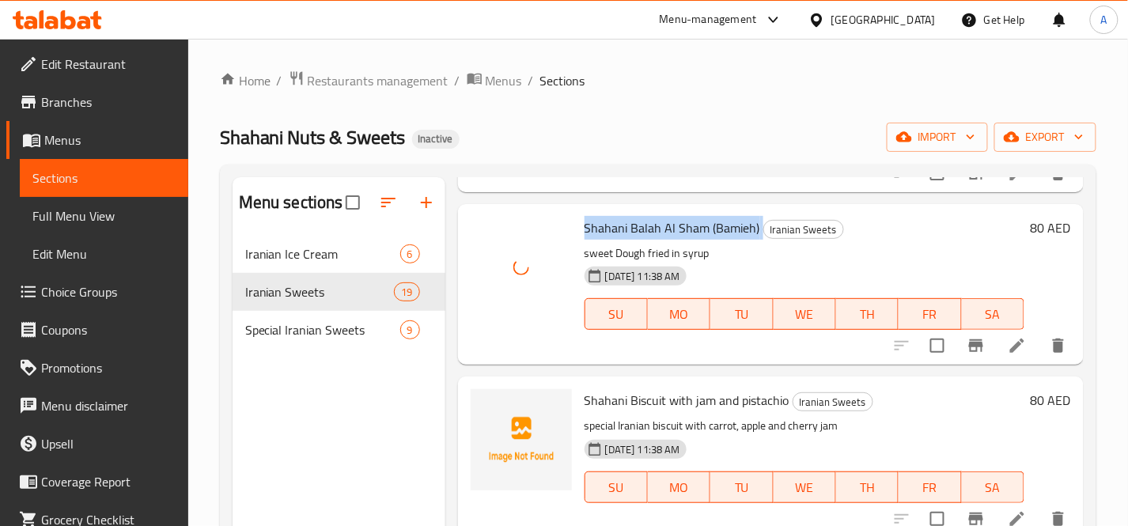
scroll to position [1933, 0]
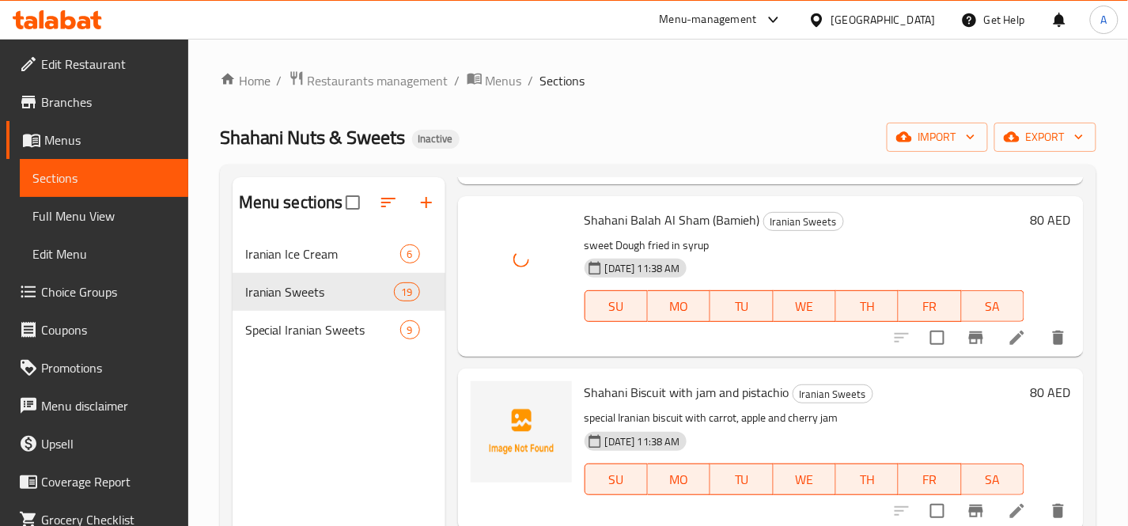
click at [694, 393] on span "Shahani Biscuit with jam and pistachio" at bounding box center [686, 392] width 205 height 24
click at [696, 392] on span "Shahani Biscuit with jam and pistachio" at bounding box center [686, 392] width 205 height 24
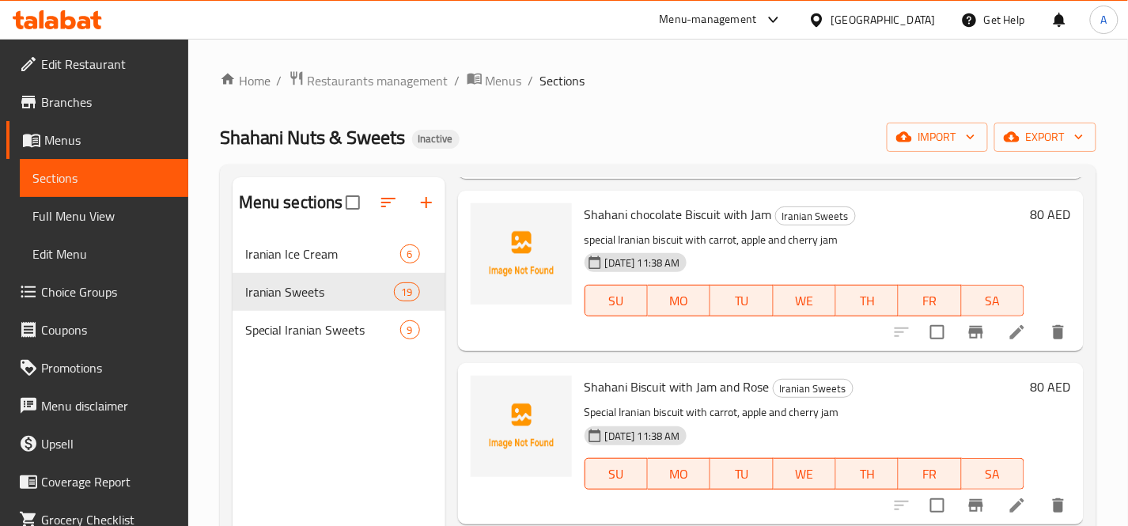
scroll to position [2196, 0]
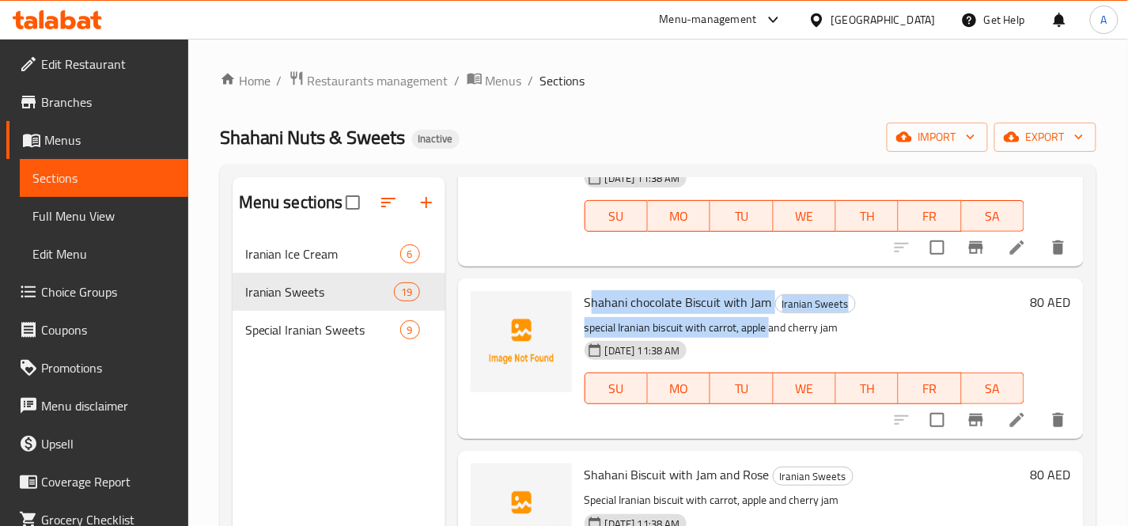
drag, startPoint x: 630, startPoint y: 309, endPoint x: 769, endPoint y: 317, distance: 138.6
click at [769, 317] on div "Shahani chocolate Biscuit with Jam Iranian Sweets special Iranian biscuit with …" at bounding box center [804, 359] width 452 height 148
click at [737, 294] on span "Shahani chocolate Biscuit with Jam" at bounding box center [677, 302] width 187 height 24
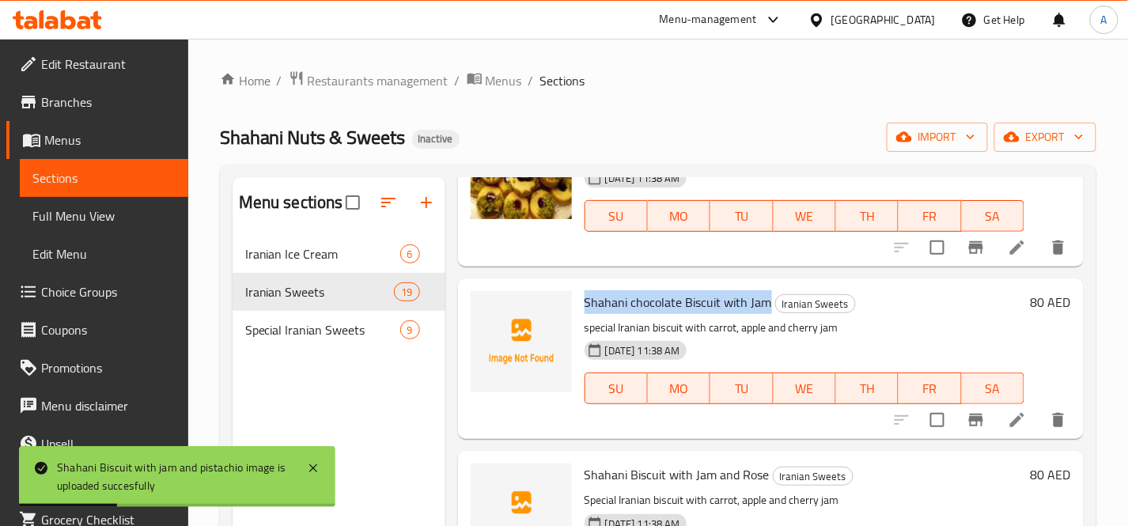
drag, startPoint x: 767, startPoint y: 301, endPoint x: 584, endPoint y: 304, distance: 183.5
click at [584, 304] on span "Shahani chocolate Biscuit with Jam" at bounding box center [677, 302] width 187 height 24
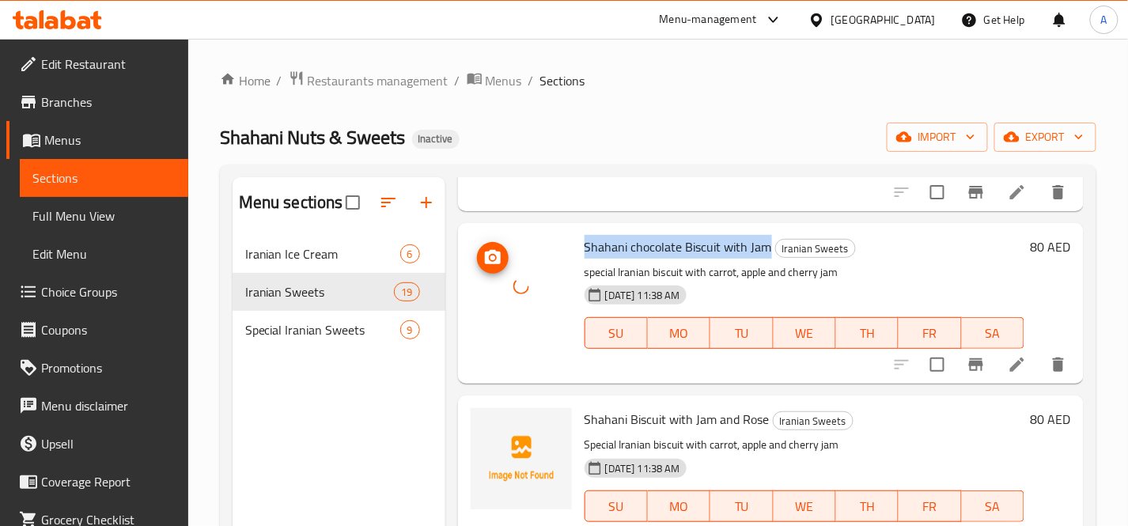
scroll to position [2284, 0]
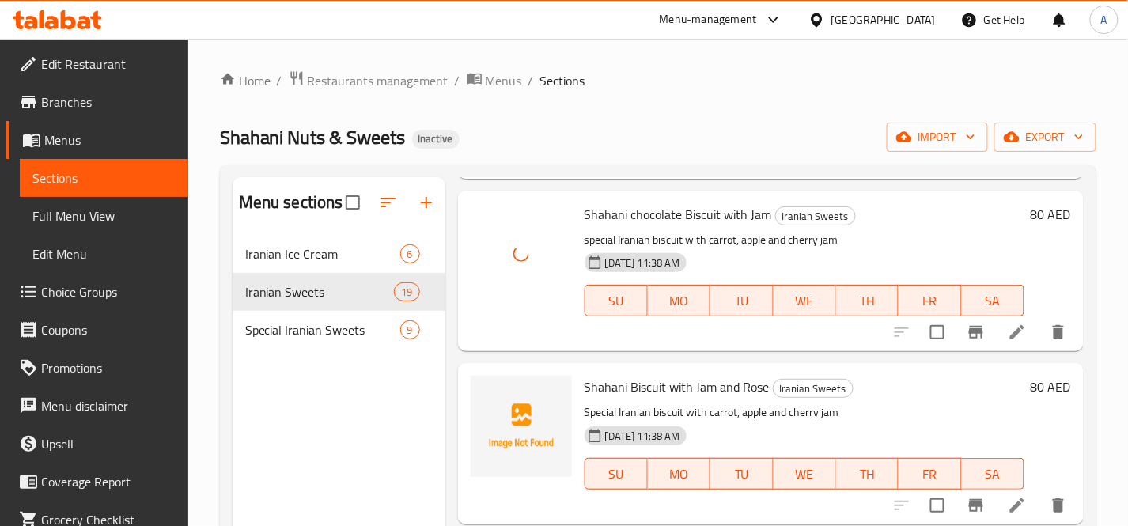
click at [726, 383] on span "Shahani Biscuit with Jam and Rose" at bounding box center [676, 387] width 185 height 24
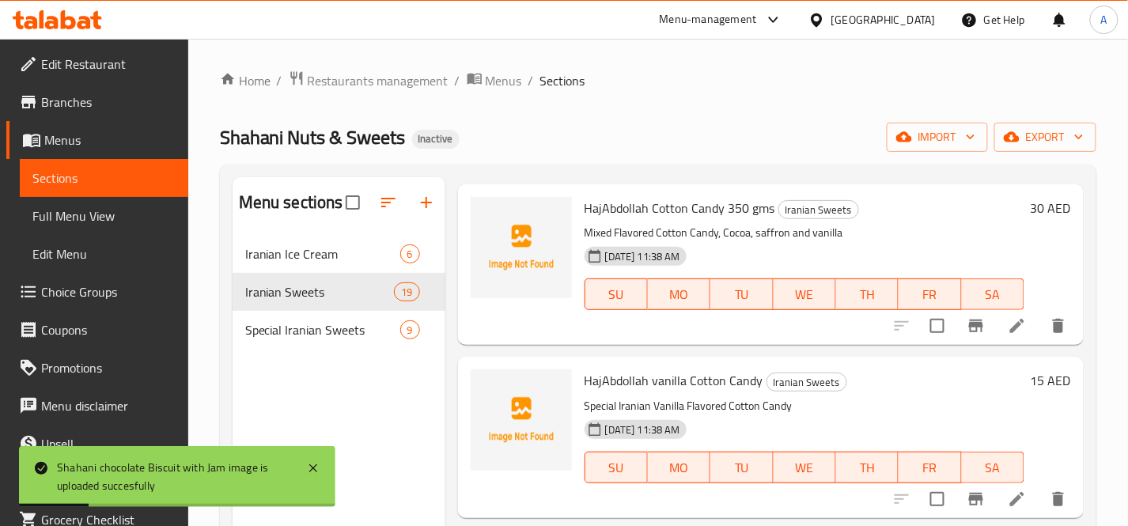
scroll to position [2460, 0]
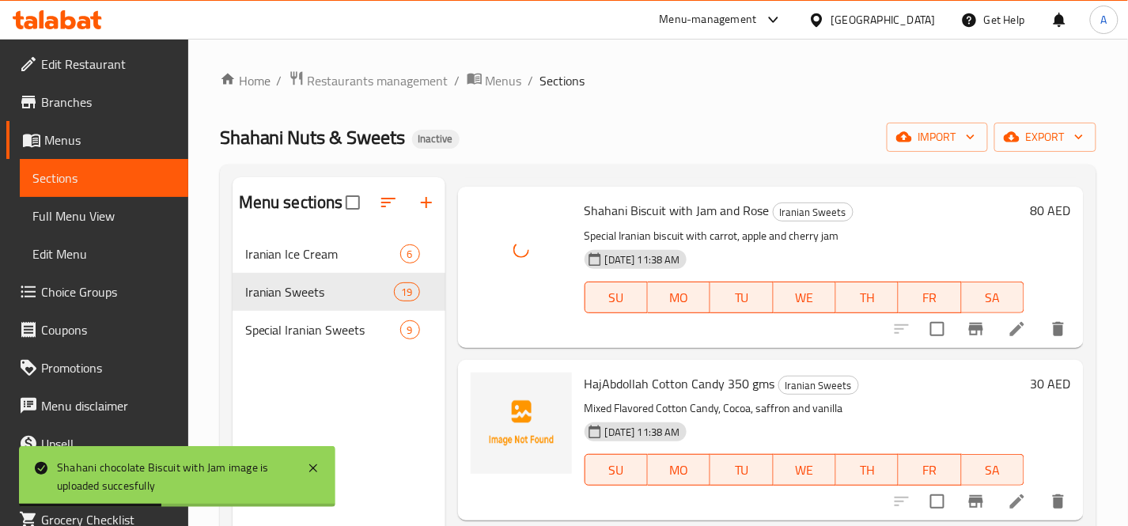
click at [714, 385] on span "HajAbdollah Cotton Candy 350 gms" at bounding box center [679, 384] width 191 height 24
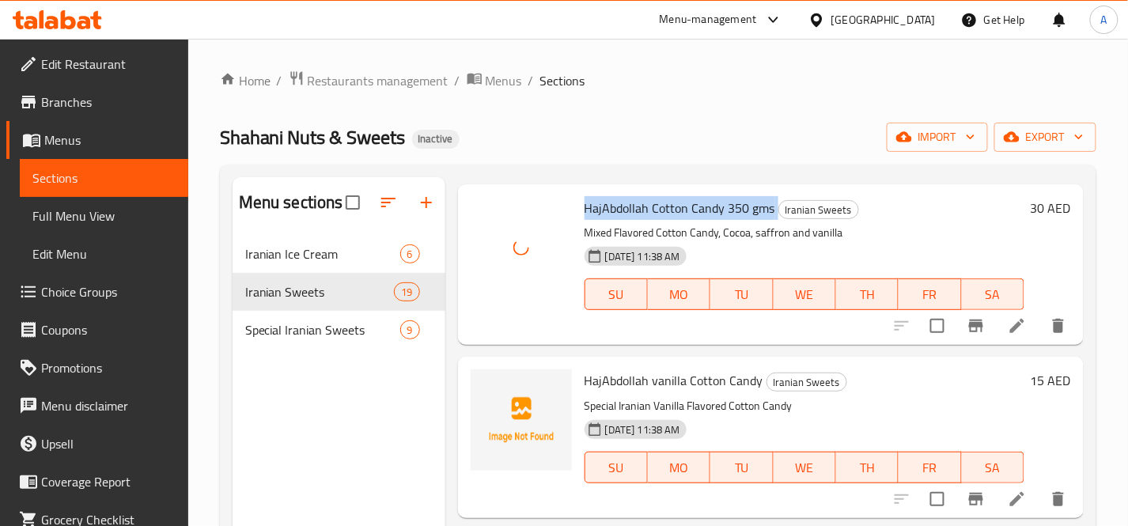
scroll to position [2724, 0]
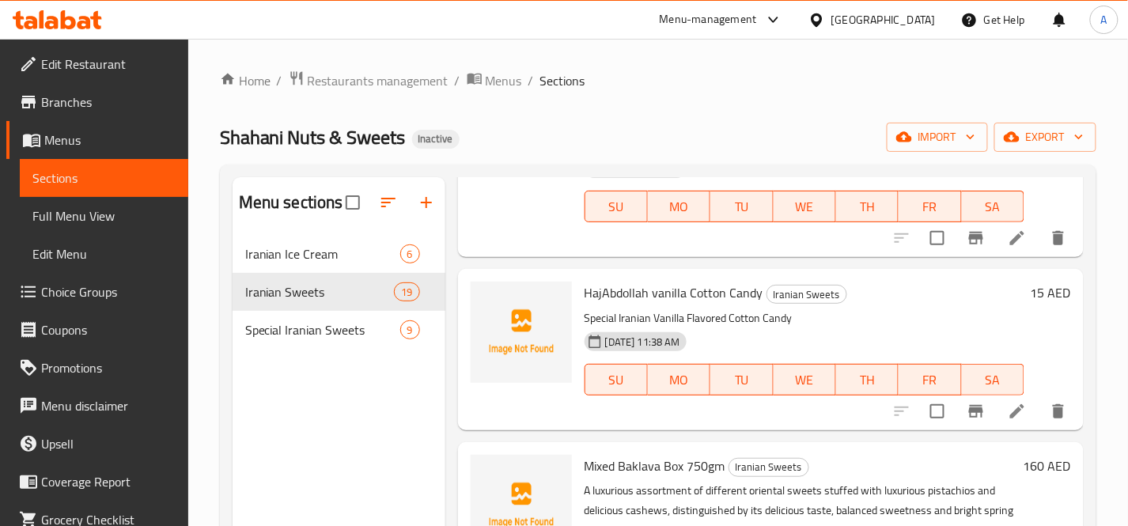
click at [688, 295] on span "HajAbdollah vanilla Cotton Candy" at bounding box center [673, 293] width 179 height 24
click at [686, 295] on span "HajAbdollah vanilla Cotton Candy" at bounding box center [673, 293] width 179 height 24
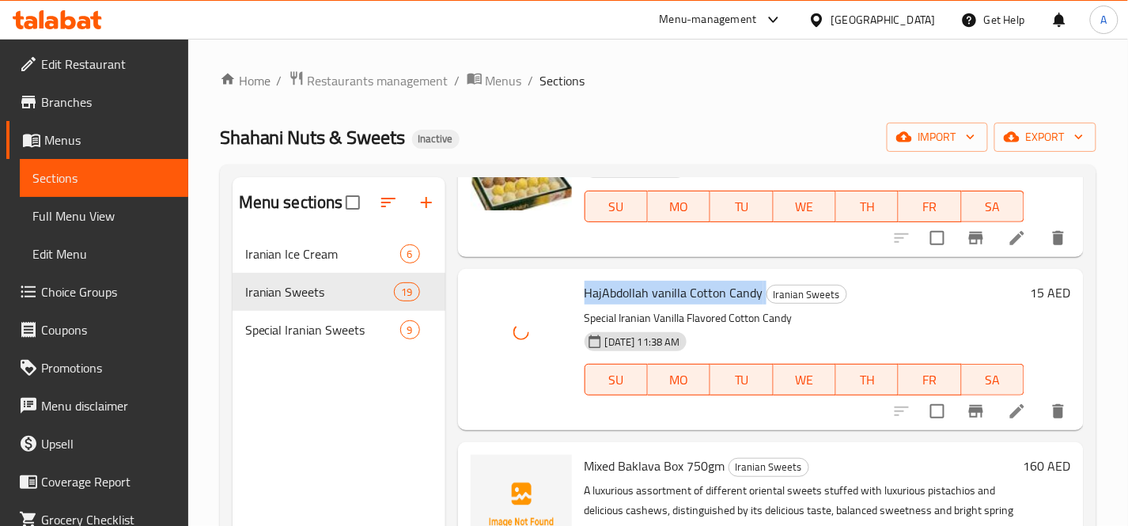
scroll to position [2811, 0]
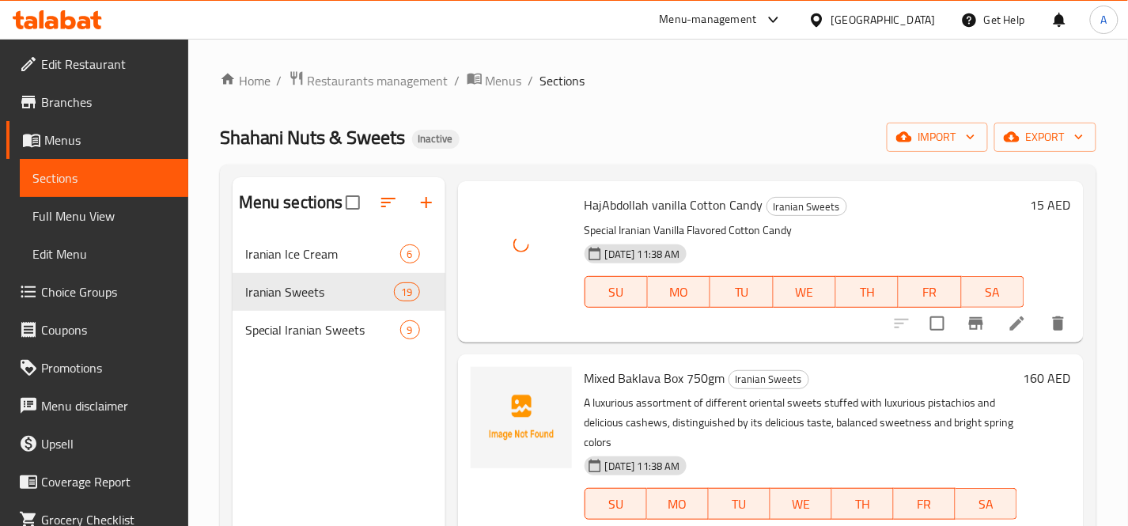
click at [645, 380] on span "Mixed Baklava Box 750gm" at bounding box center [654, 378] width 141 height 24
click at [646, 381] on span "Mixed Baklava Box 750gm" at bounding box center [654, 378] width 141 height 24
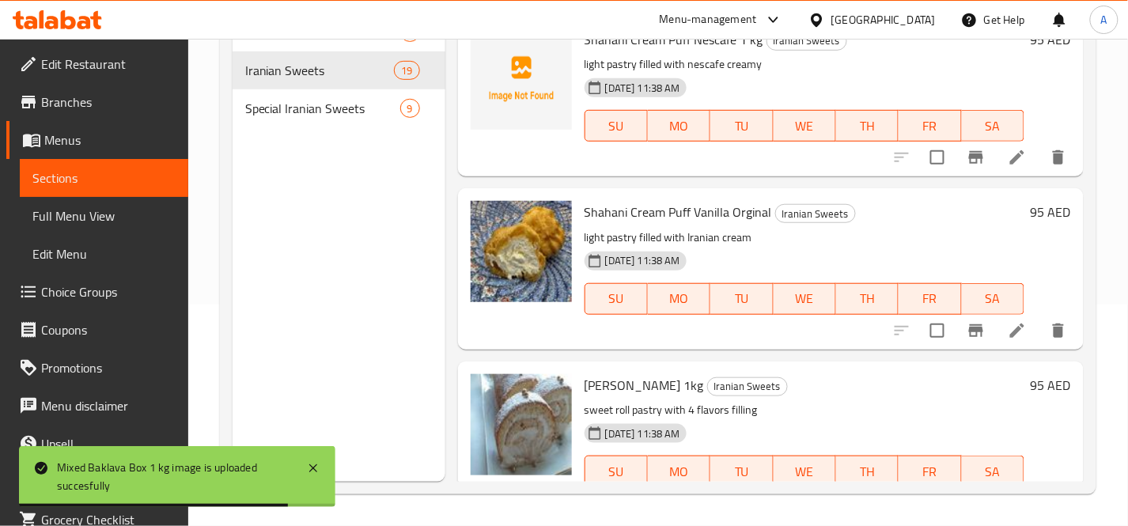
scroll to position [764, 0]
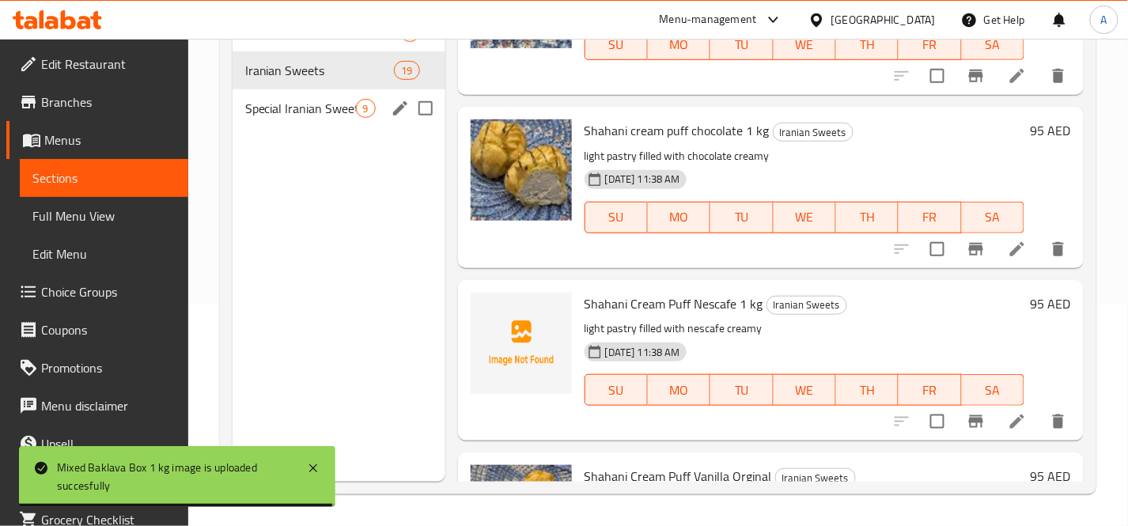
click at [378, 108] on div "Special Iranian Sweets 9" at bounding box center [339, 108] width 213 height 38
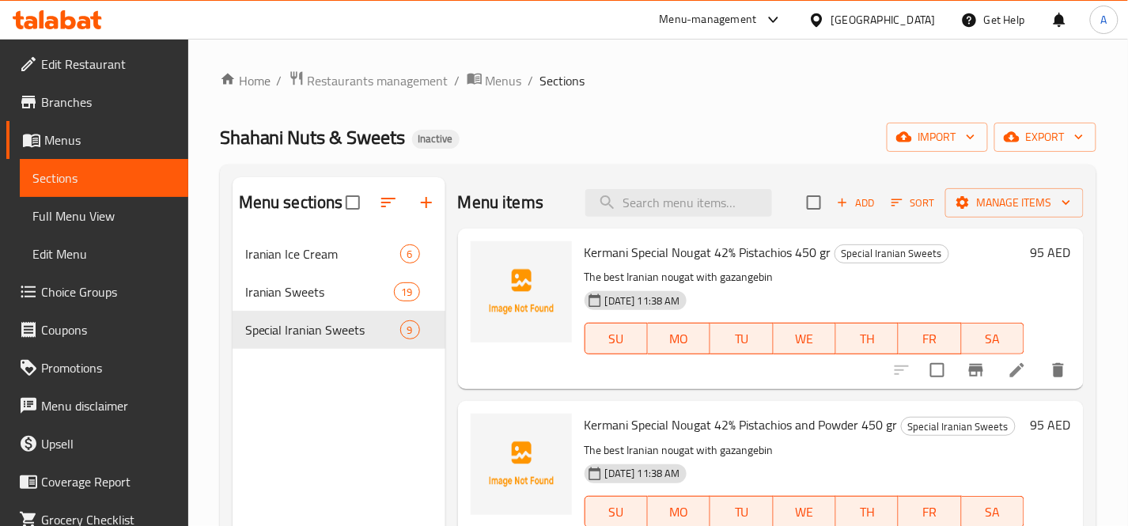
click at [742, 249] on span "Kermani Special Nougat 42% Pistachios 450 gr" at bounding box center [707, 252] width 247 height 24
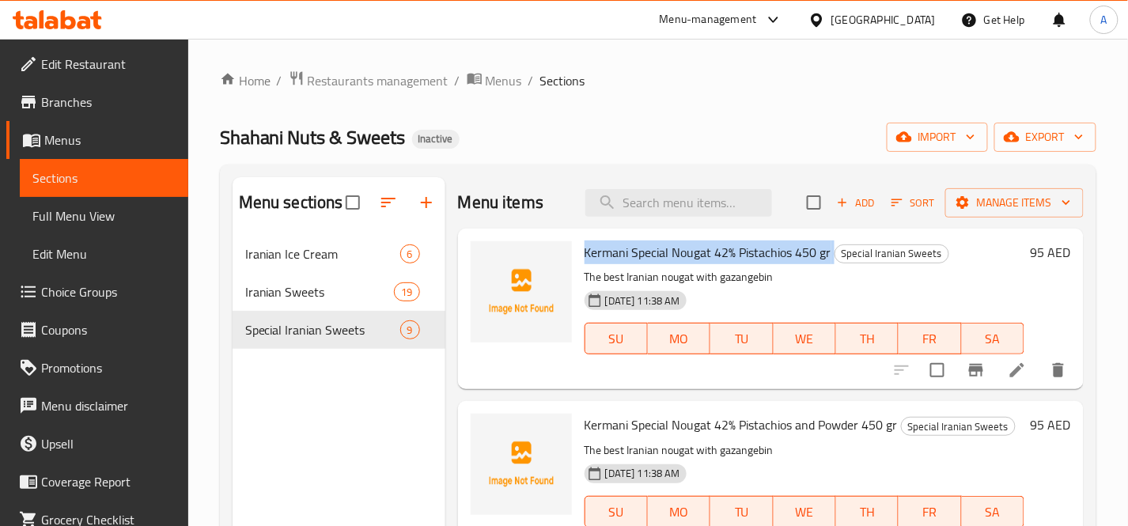
click at [742, 249] on span "Kermani Special Nougat 42% Pistachios 450 gr" at bounding box center [707, 252] width 247 height 24
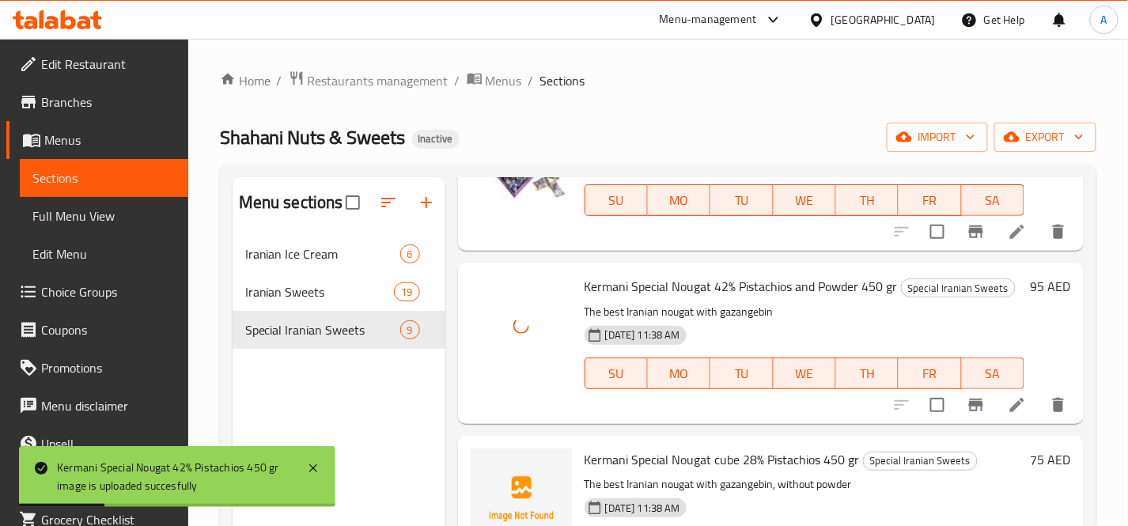
scroll to position [176, 0]
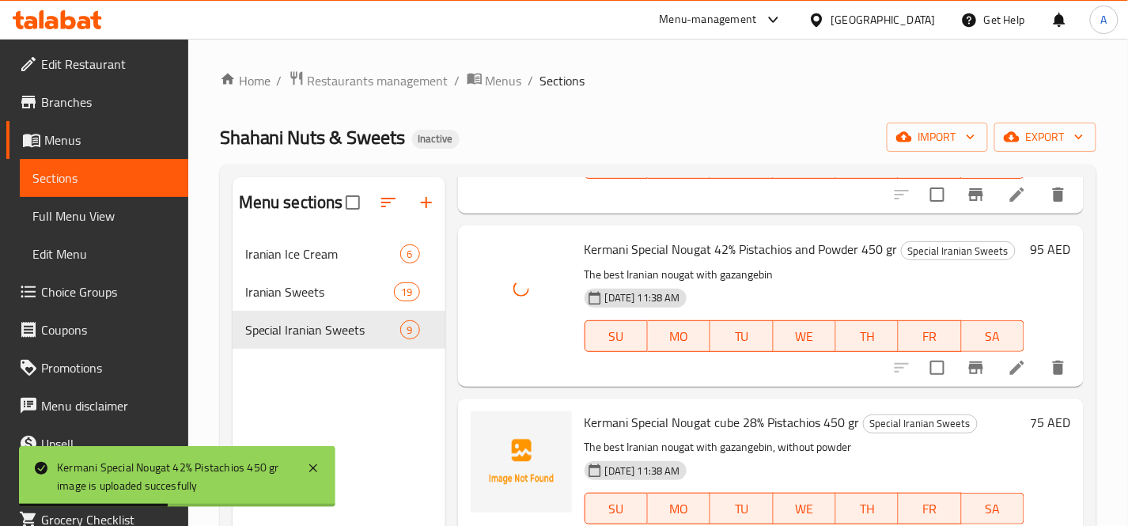
click at [765, 428] on span "Kermani Special Nougat cube 28% Pistachios 450 gr" at bounding box center [721, 422] width 275 height 24
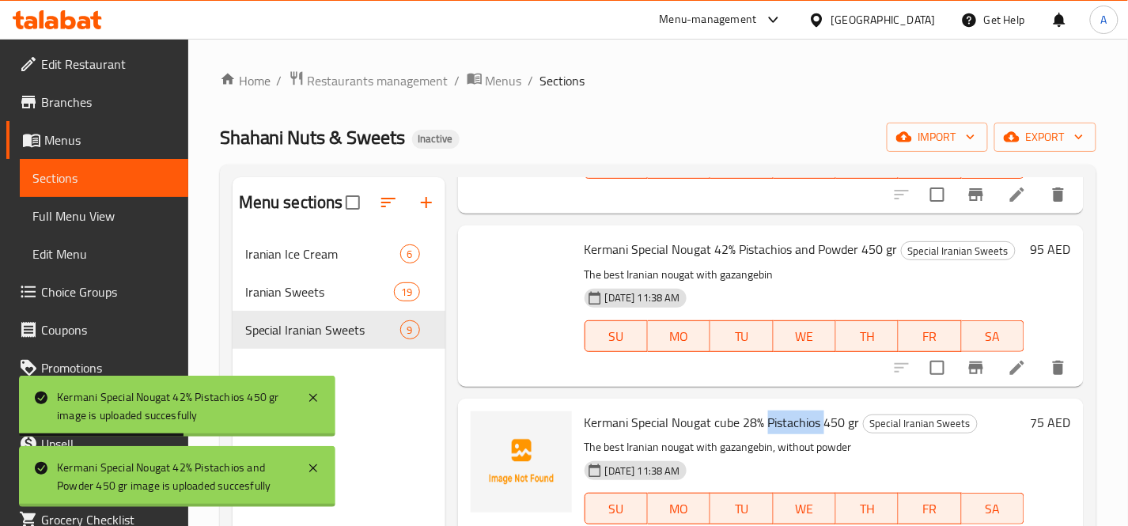
click at [765, 428] on span "Kermani Special Nougat cube 28% Pistachios 450 gr" at bounding box center [721, 422] width 275 height 24
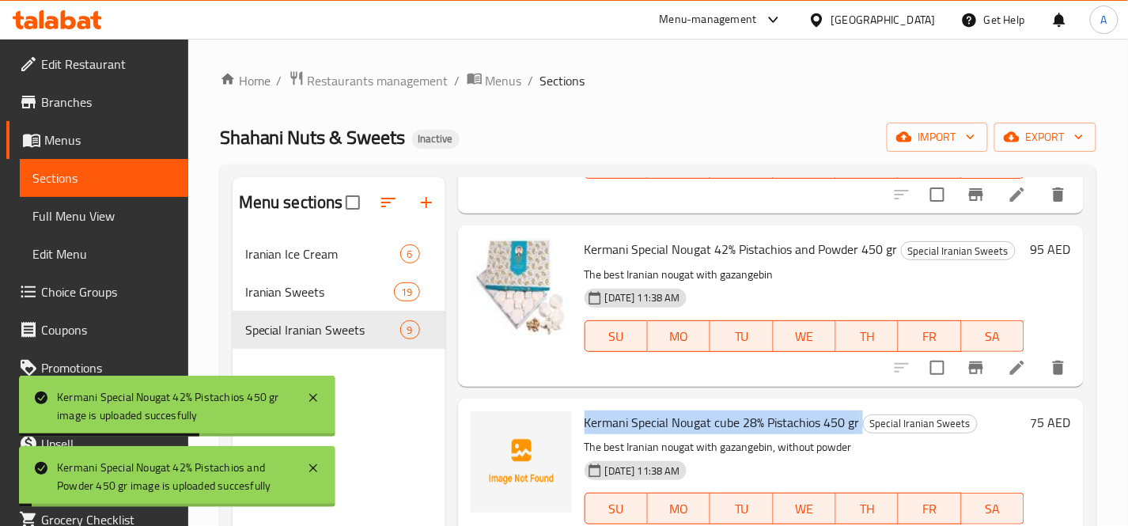
click at [765, 428] on span "Kermani Special Nougat cube 28% Pistachios 450 gr" at bounding box center [721, 422] width 275 height 24
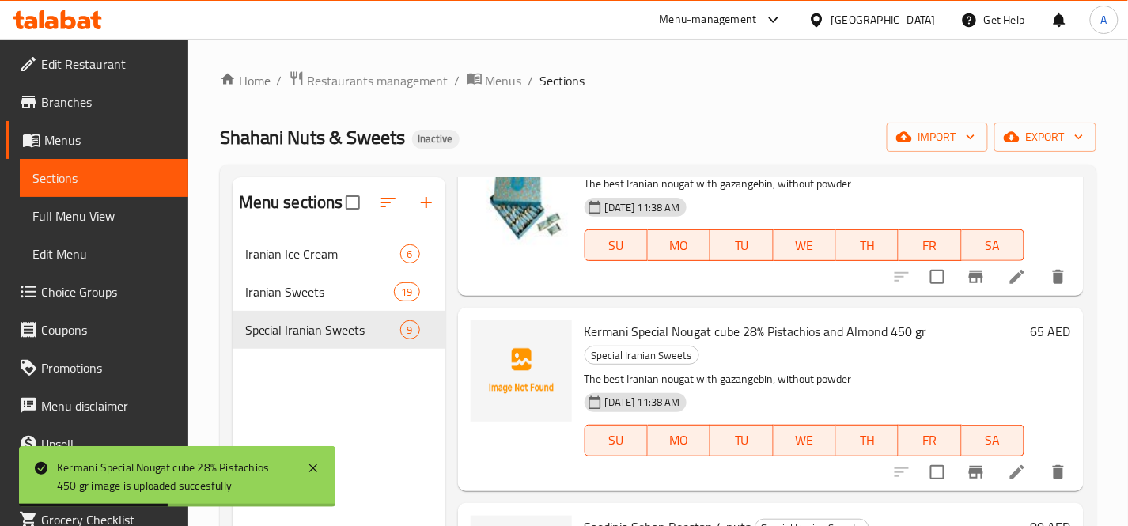
scroll to position [527, 0]
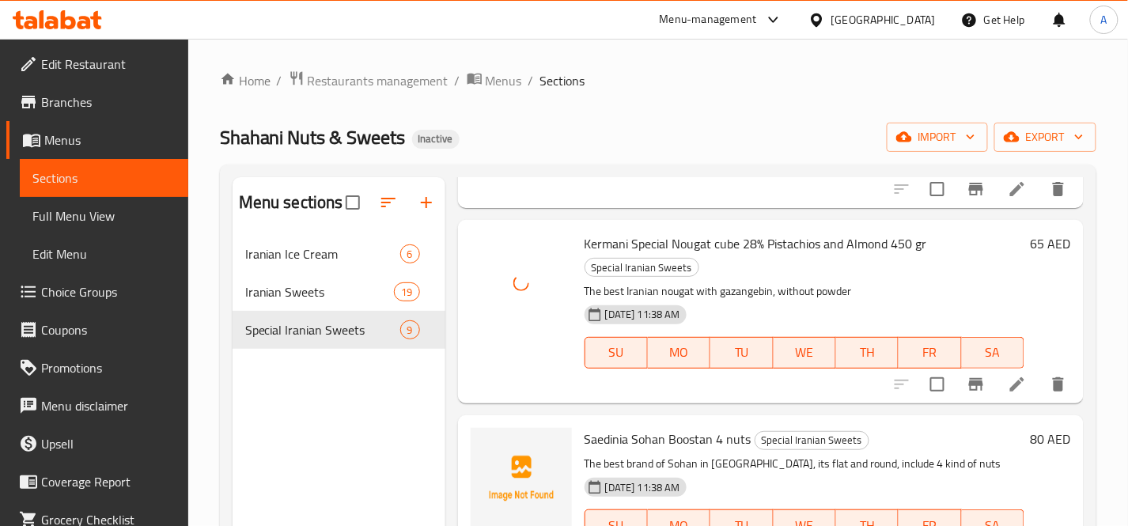
click at [716, 437] on span "Saedinia Sohan Boostan 4 nuts" at bounding box center [667, 439] width 167 height 24
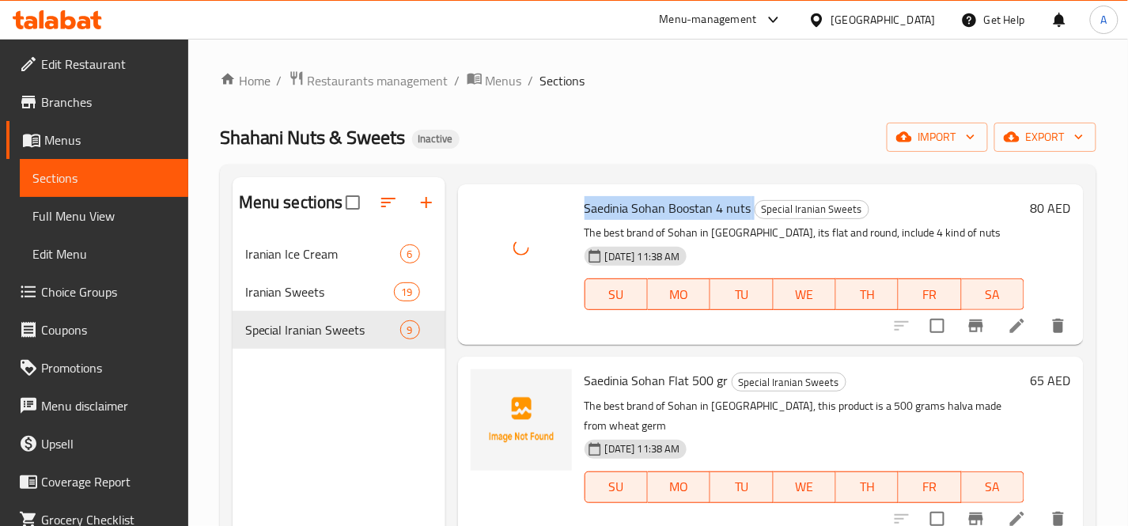
scroll to position [791, 0]
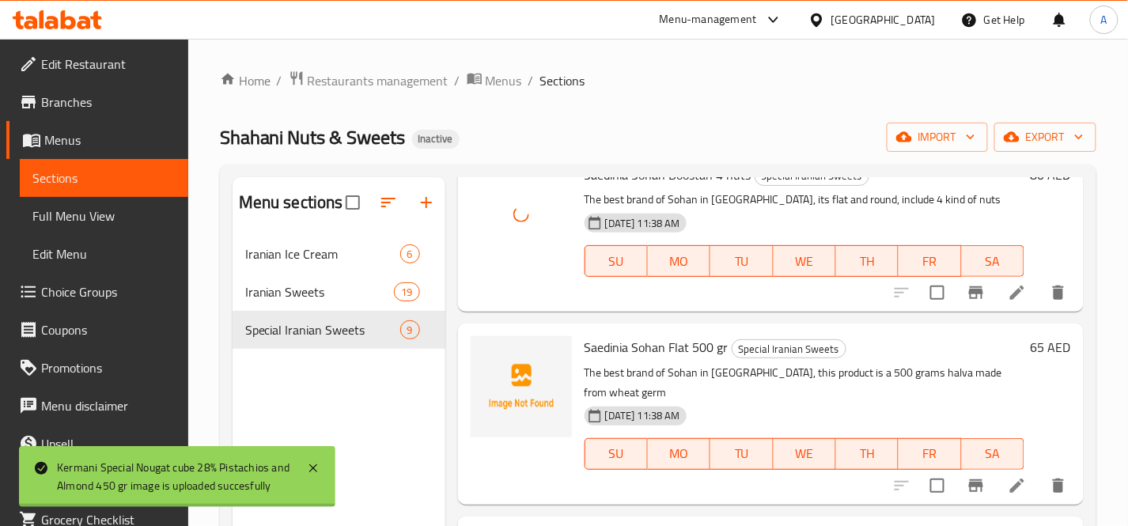
click at [690, 345] on span "Saedinia Sohan Flat 500 gr" at bounding box center [656, 347] width 144 height 24
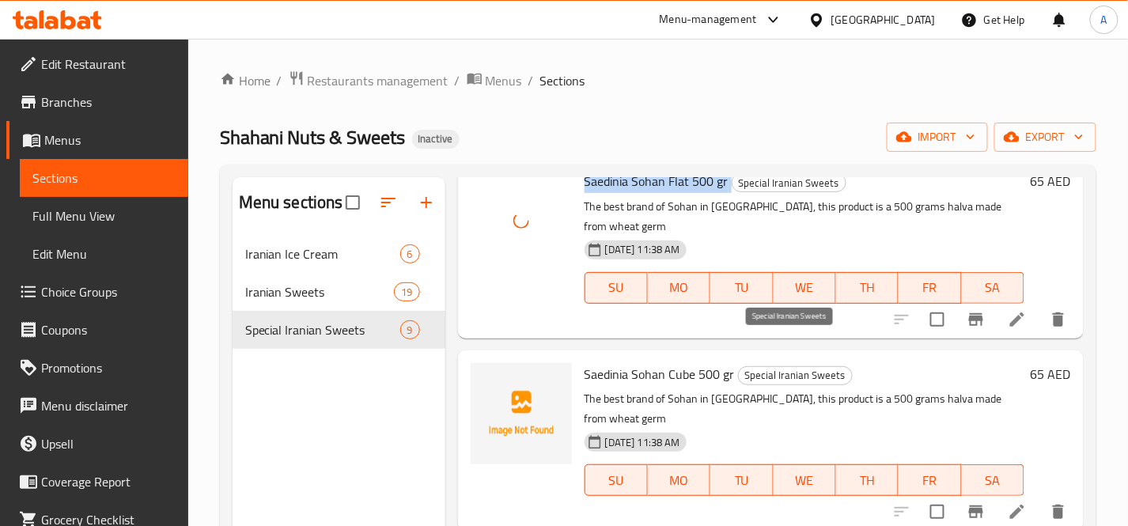
scroll to position [966, 0]
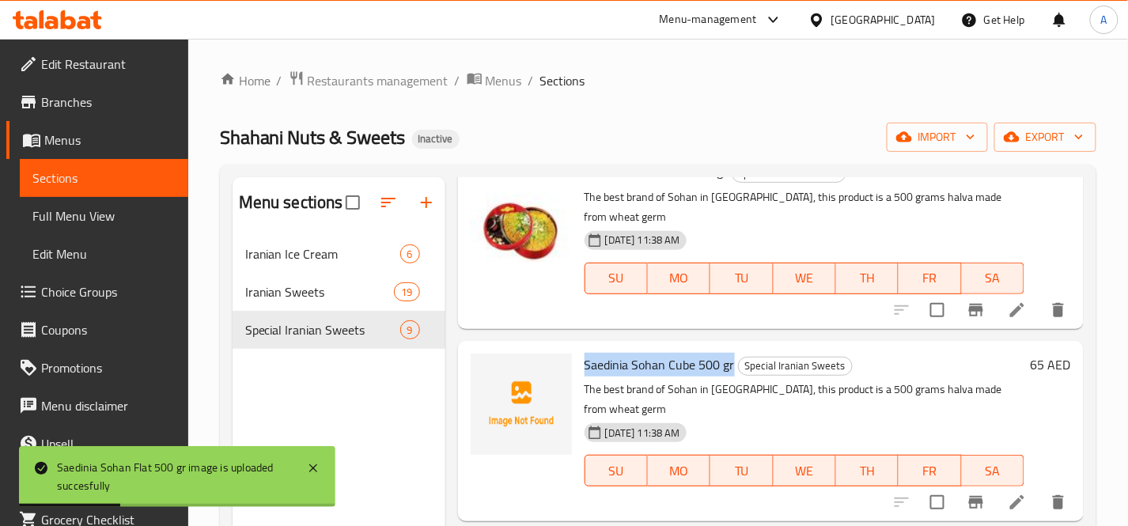
drag, startPoint x: 731, startPoint y: 346, endPoint x: 587, endPoint y: 349, distance: 144.0
click at [587, 353] on span "Saedinia Sohan Cube 500 gr" at bounding box center [659, 365] width 150 height 24
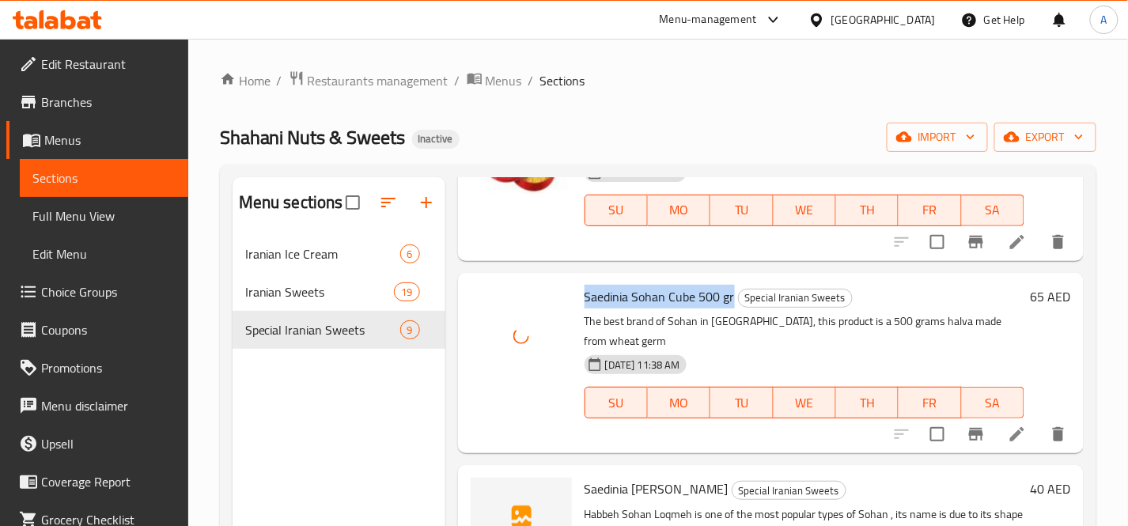
scroll to position [1142, 0]
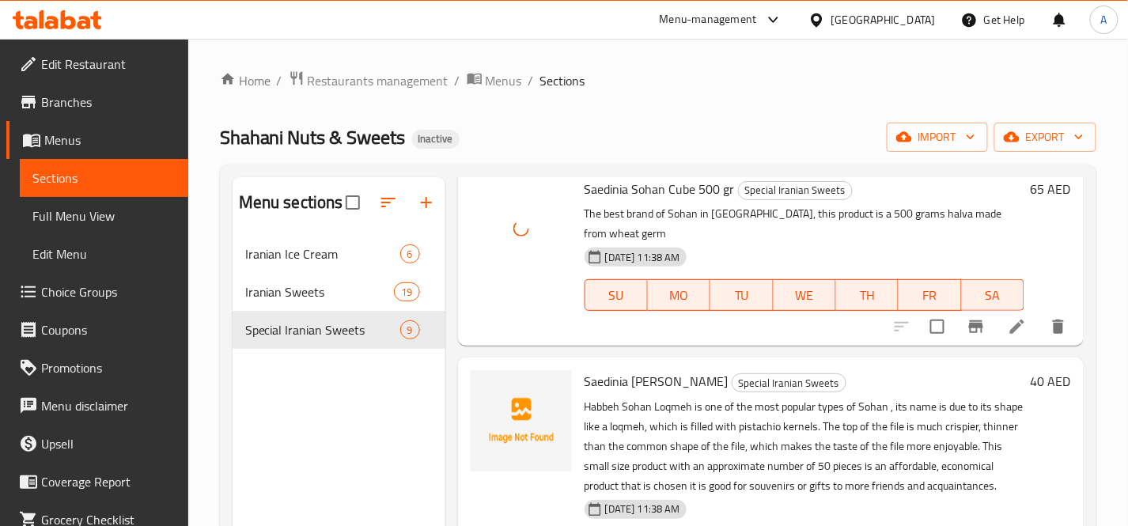
click at [678, 369] on span "Saedinia [PERSON_NAME]" at bounding box center [656, 381] width 144 height 24
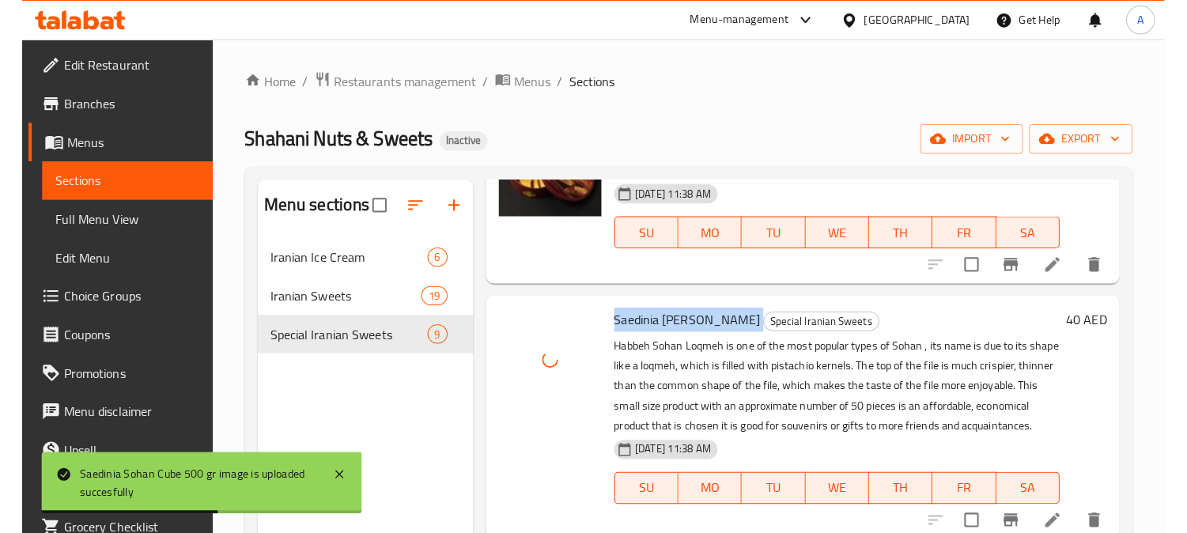
scroll to position [221, 0]
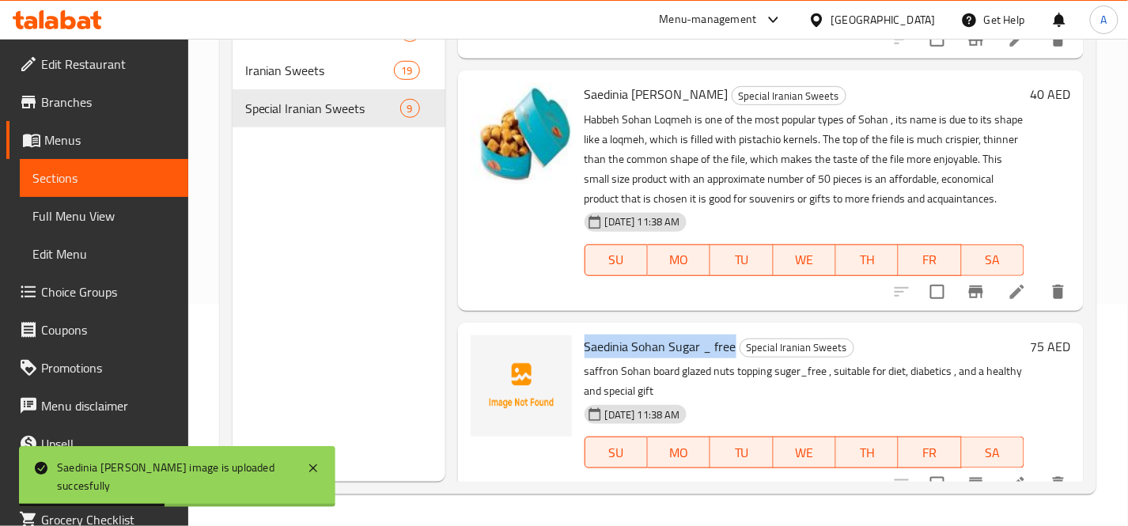
drag, startPoint x: 732, startPoint y: 327, endPoint x: 592, endPoint y: 332, distance: 140.1
click at [589, 335] on span "Saedinia Sohan Sugar _ free" at bounding box center [660, 347] width 152 height 24
drag, startPoint x: 611, startPoint y: 327, endPoint x: 582, endPoint y: 326, distance: 28.5
click at [582, 329] on div "Saedinia Sohan Sugar _ free Special Iranian Sweets saffron Sohan board glazed n…" at bounding box center [804, 413] width 452 height 168
click at [607, 335] on span "Saedinia Sohan Sugar _ free" at bounding box center [660, 347] width 152 height 24
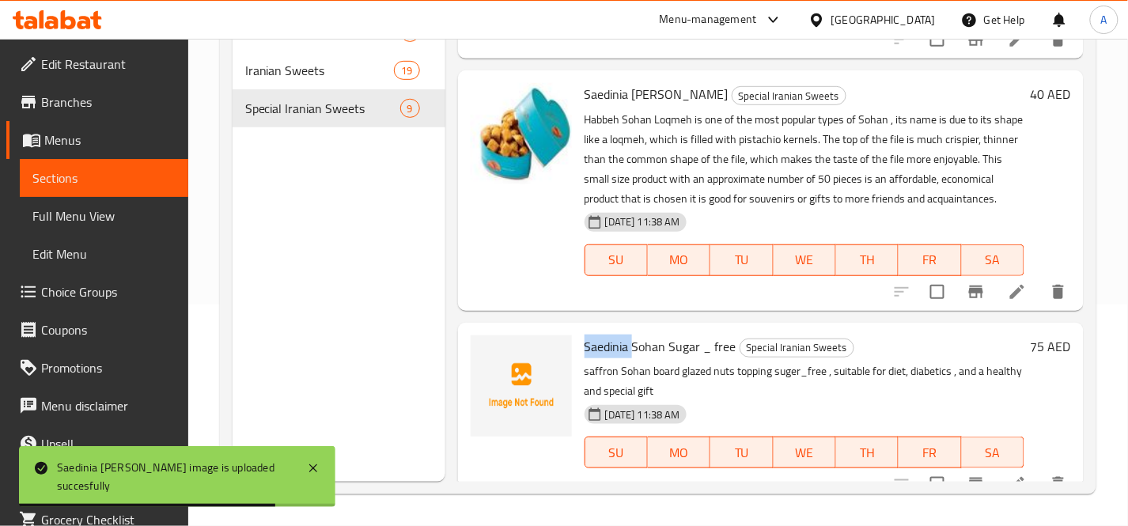
click at [607, 335] on span "Saedinia Sohan Sugar _ free" at bounding box center [660, 347] width 152 height 24
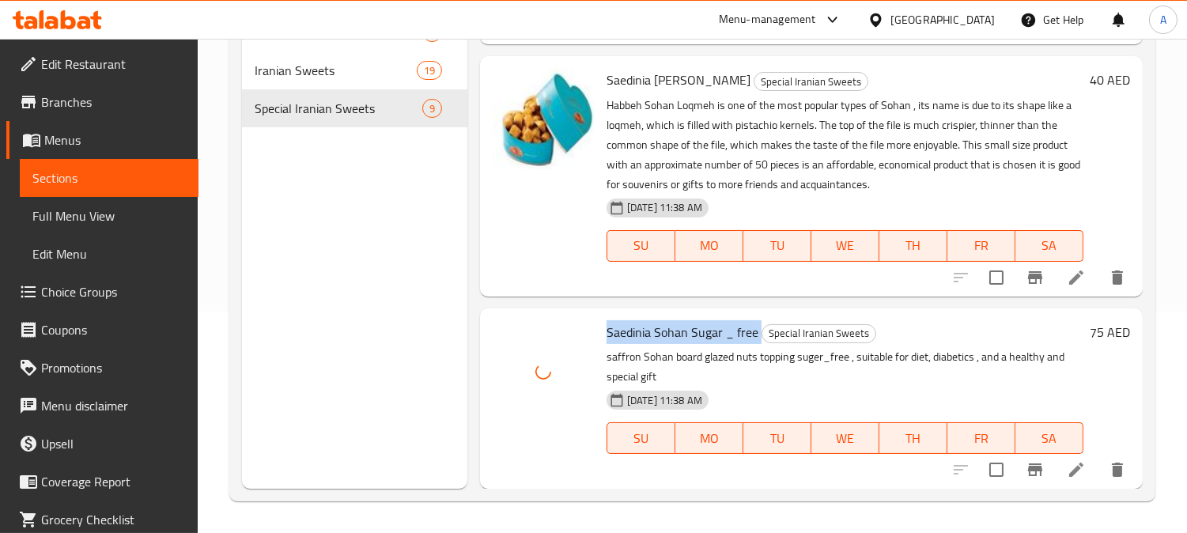
scroll to position [1159, 0]
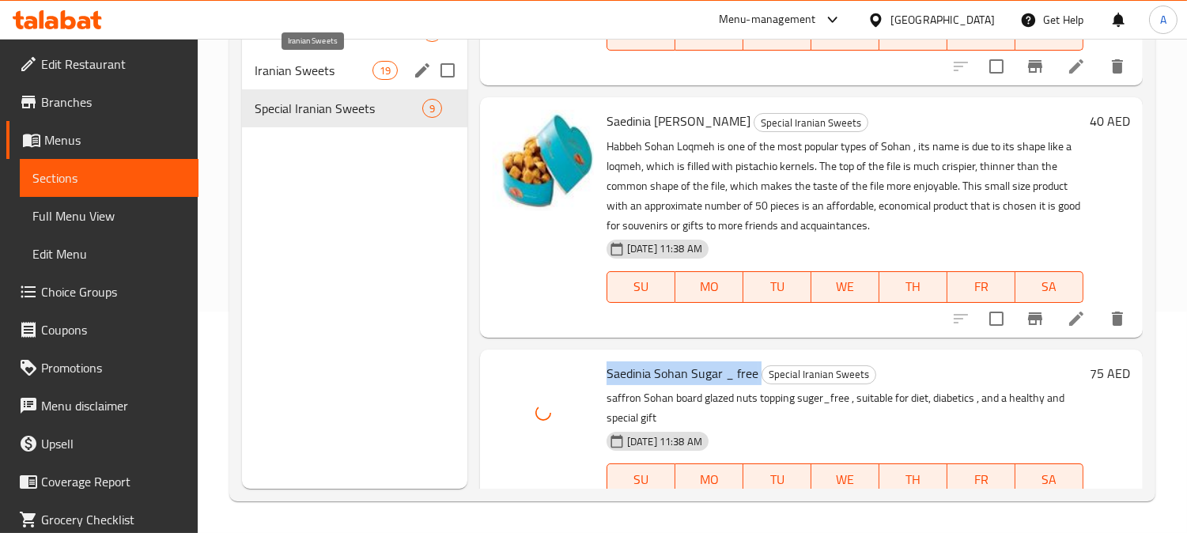
click at [361, 72] on span "Iranian Sweets" at bounding box center [313, 70] width 117 height 19
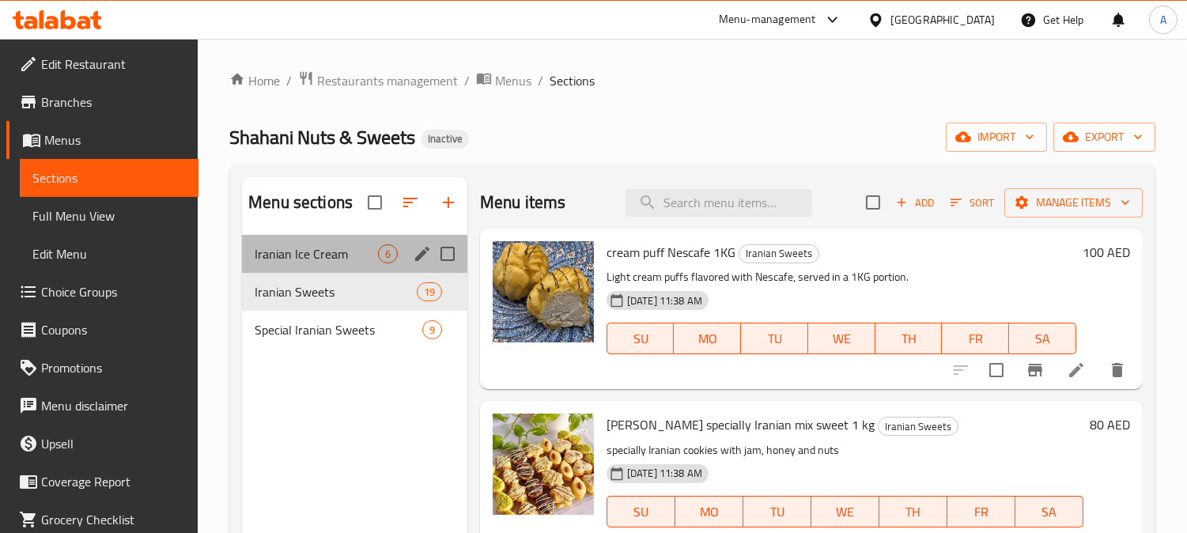
click at [343, 241] on div "Iranian Ice Cream 6" at bounding box center [354, 254] width 225 height 38
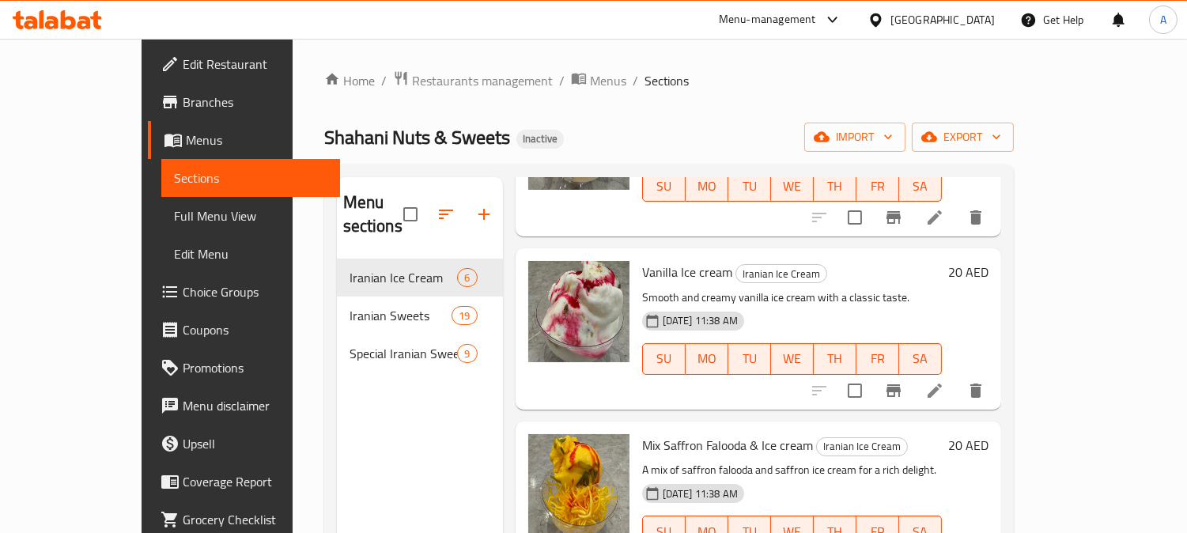
scroll to position [221, 0]
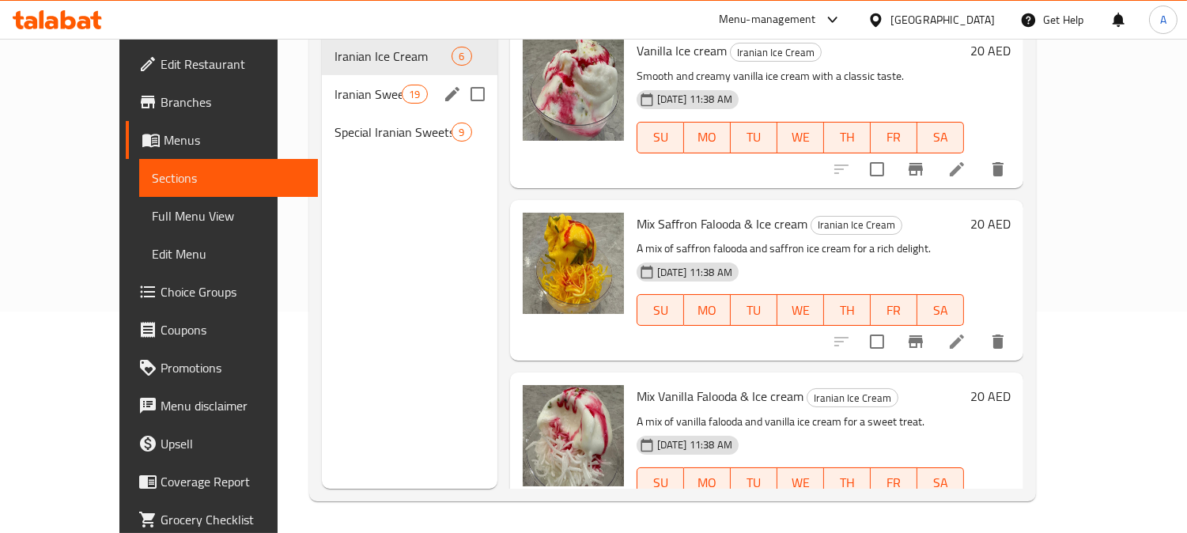
click at [341, 85] on span "Iranian Sweets" at bounding box center [368, 94] width 67 height 19
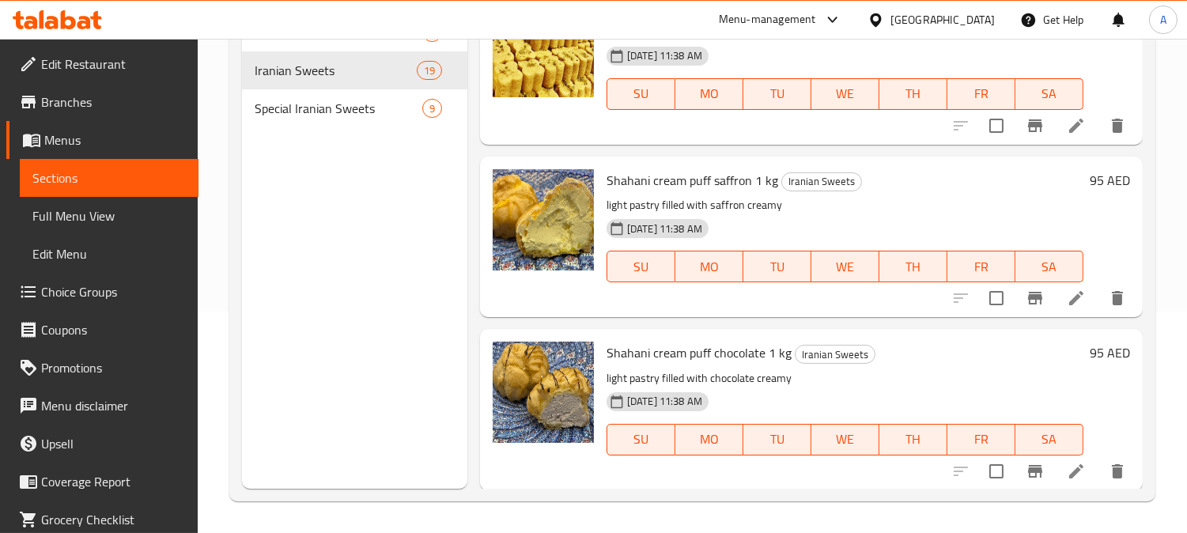
scroll to position [1157, 0]
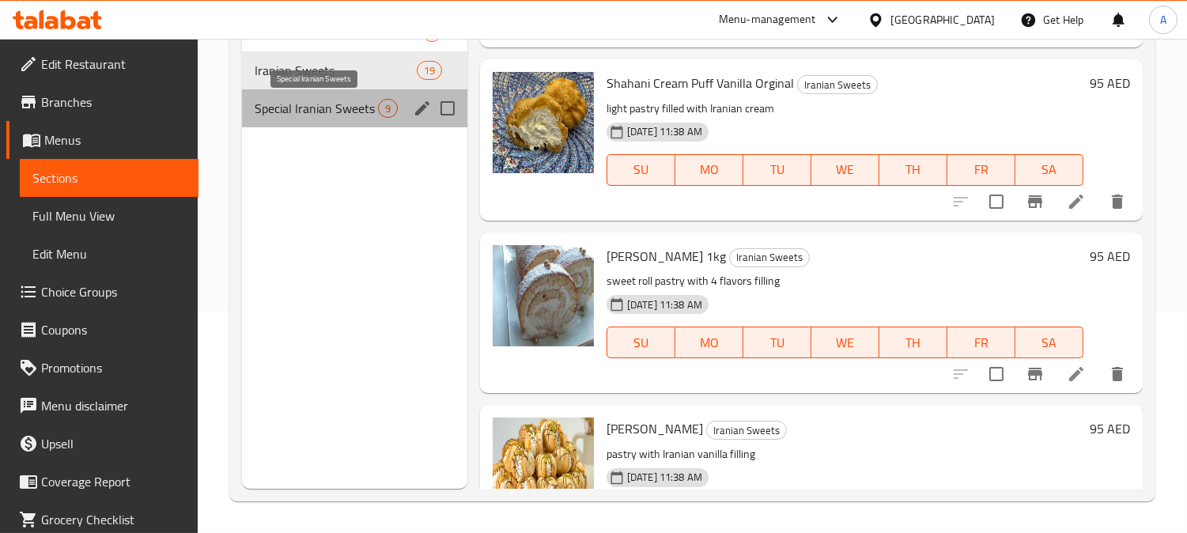
click at [341, 105] on span "Special Iranian Sweets" at bounding box center [316, 108] width 123 height 19
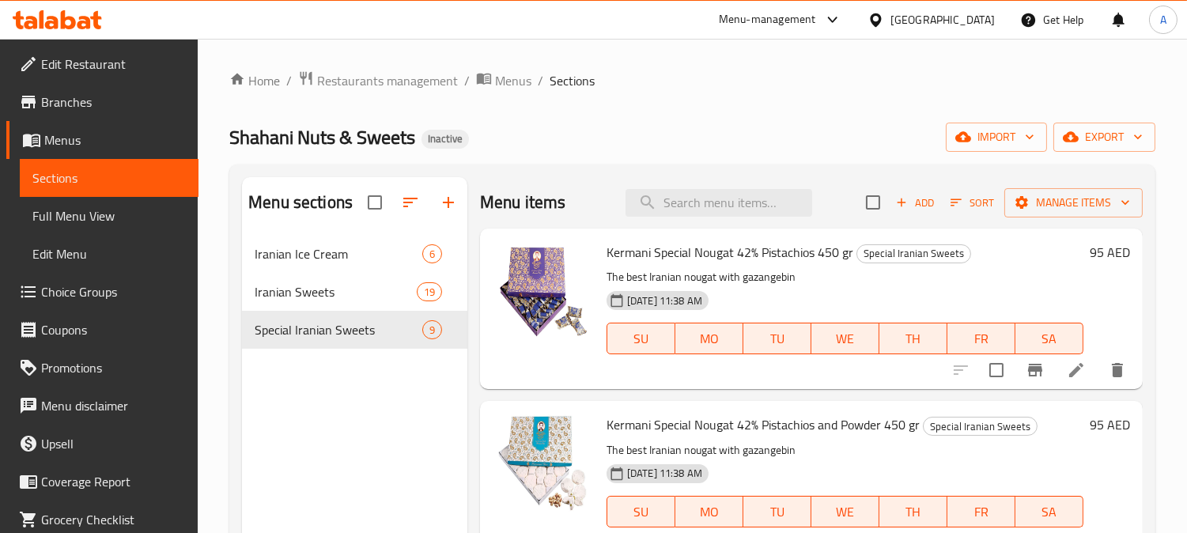
click at [101, 217] on span "Full Menu View" at bounding box center [108, 215] width 153 height 19
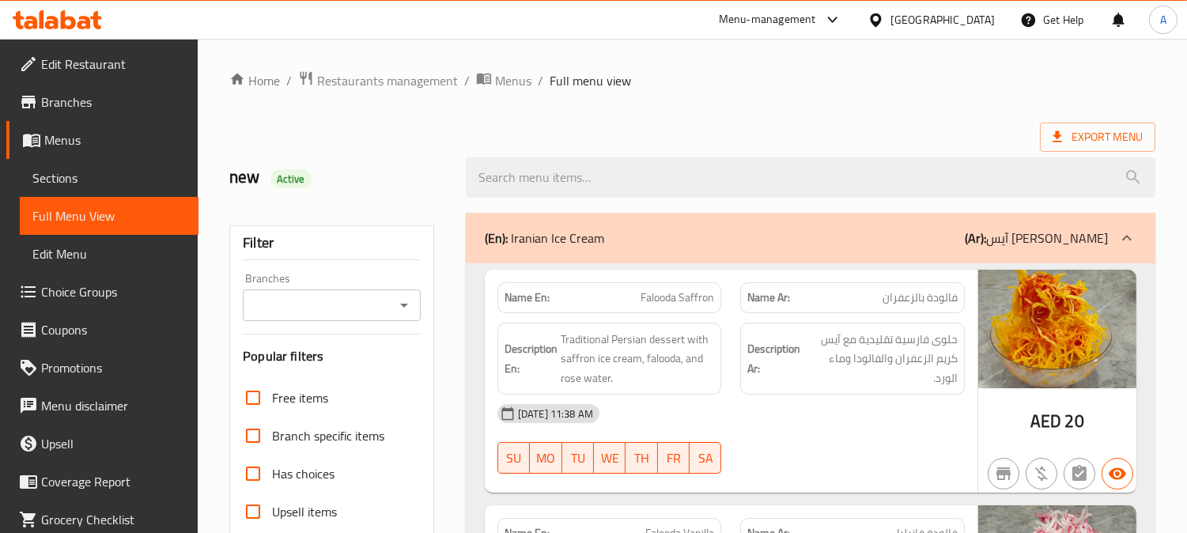
scroll to position [351, 0]
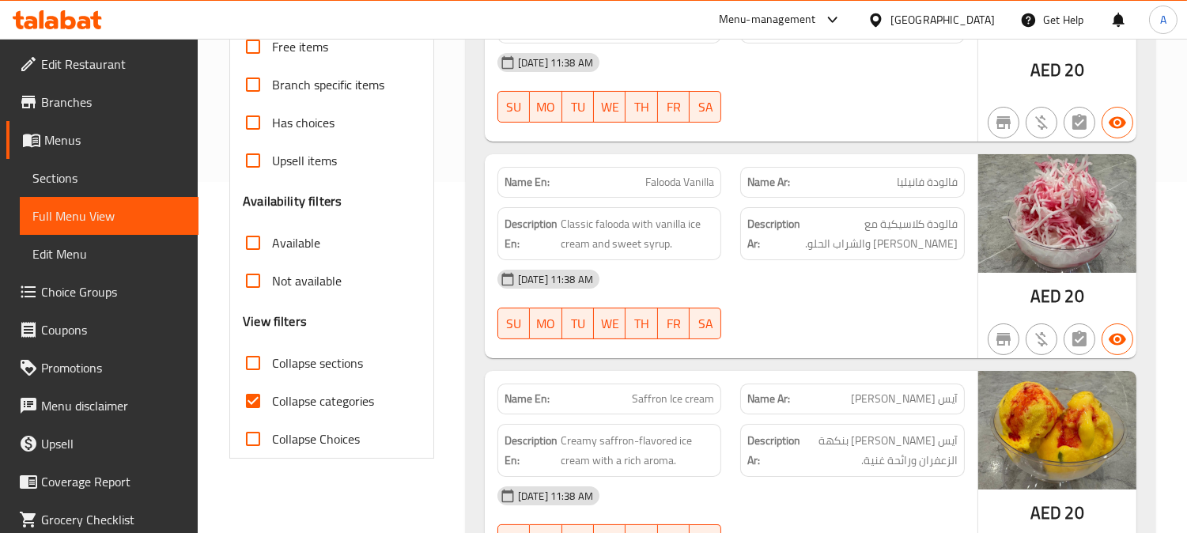
click at [255, 400] on input "Collapse categories" at bounding box center [253, 401] width 38 height 38
checkbox input "false"
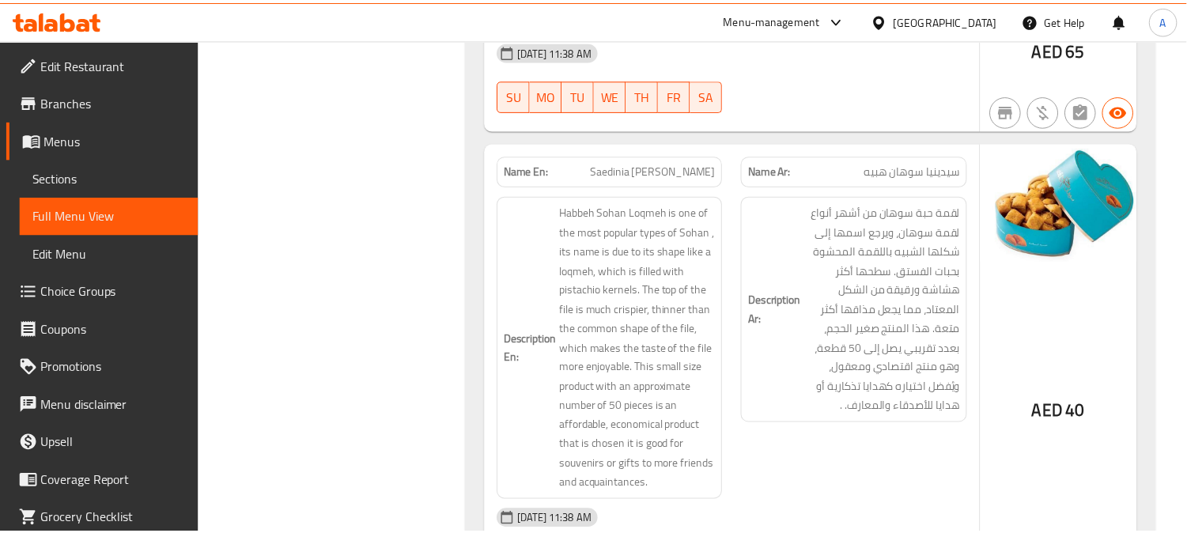
scroll to position [8069, 0]
